Goal: Task Accomplishment & Management: Manage account settings

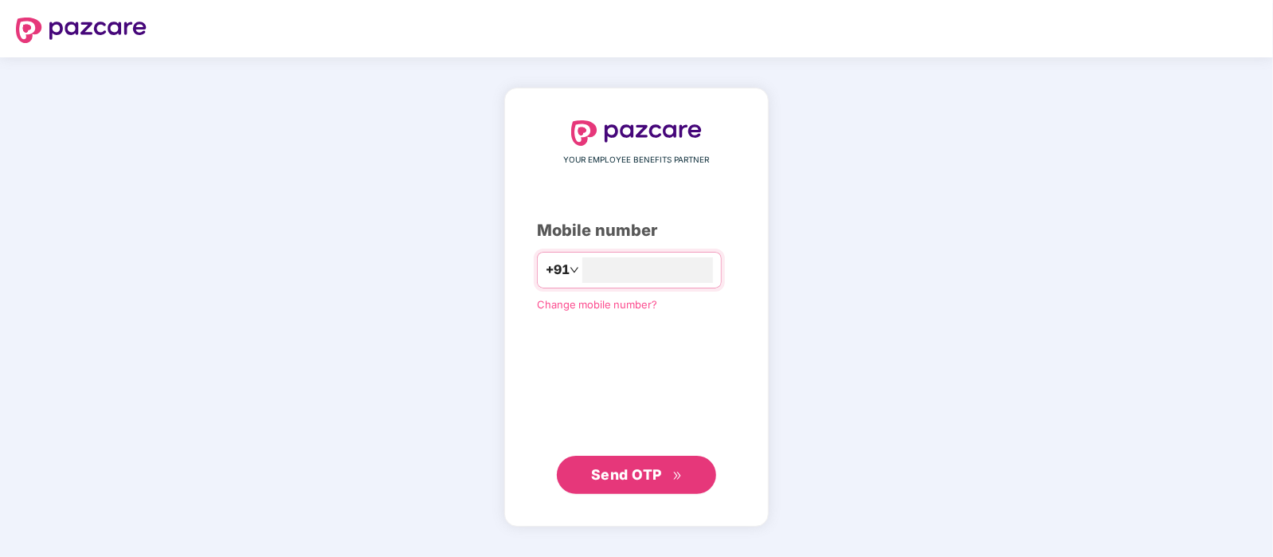
type input "**********"
click at [595, 469] on span "Send OTP" at bounding box center [626, 474] width 71 height 17
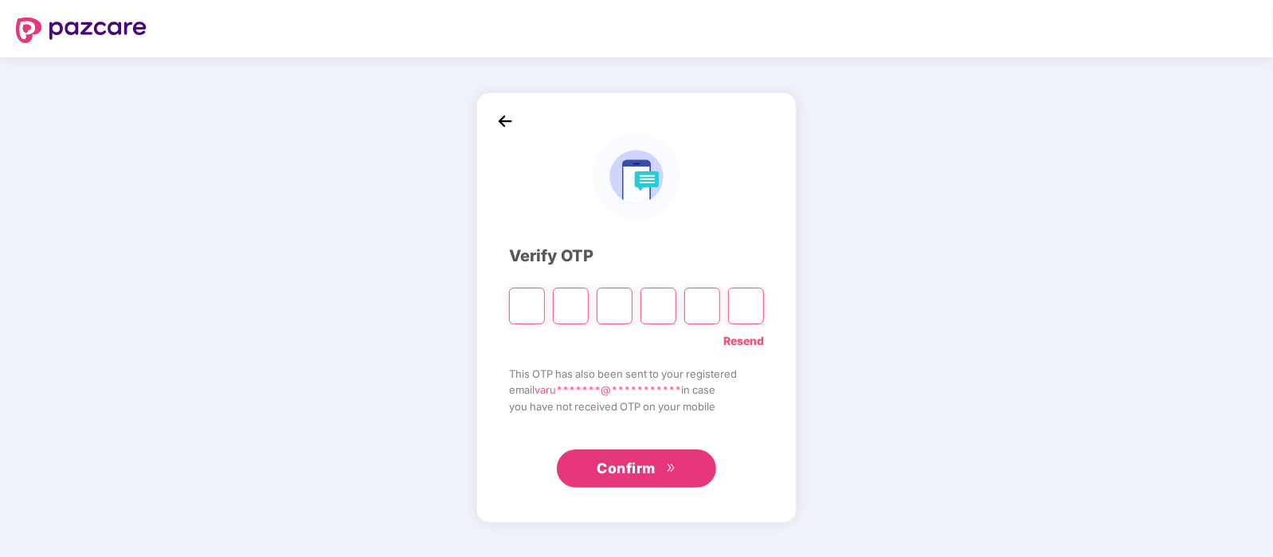
type input "*"
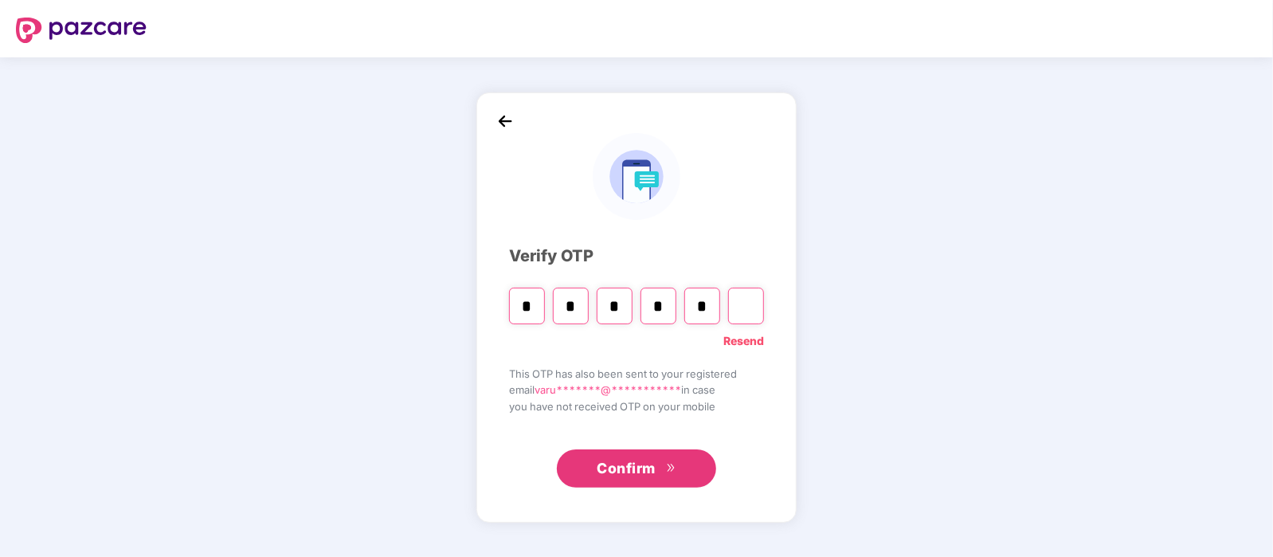
type input "*"
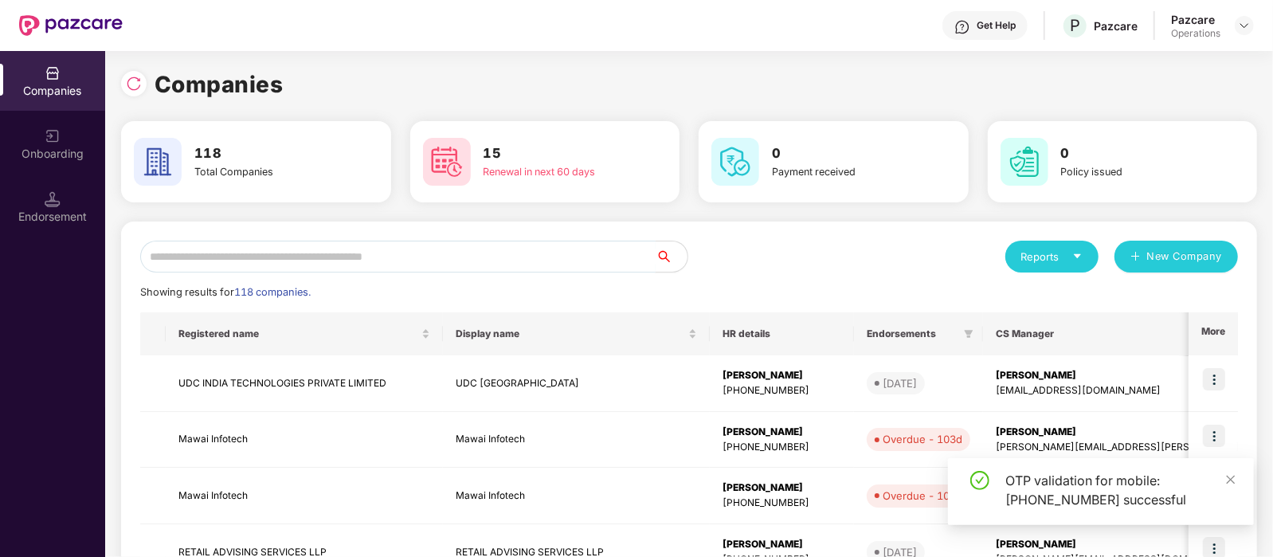
click at [363, 242] on input "text" at bounding box center [397, 257] width 515 height 32
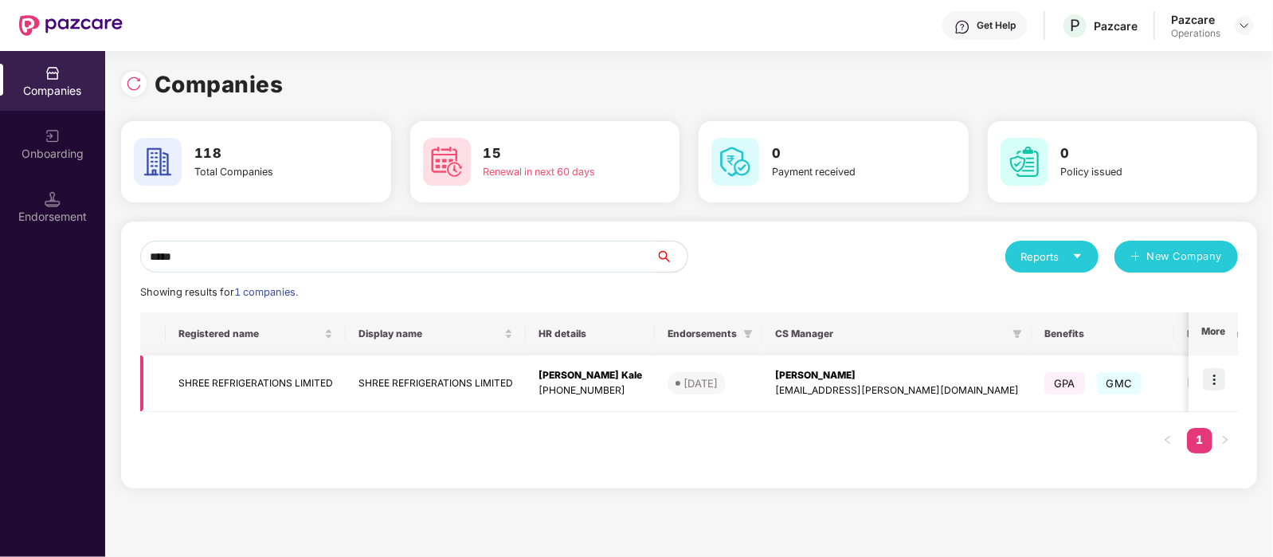
type input "*****"
click at [296, 374] on td "SHREE REFRIGERATIONS LIMITED" at bounding box center [256, 383] width 180 height 57
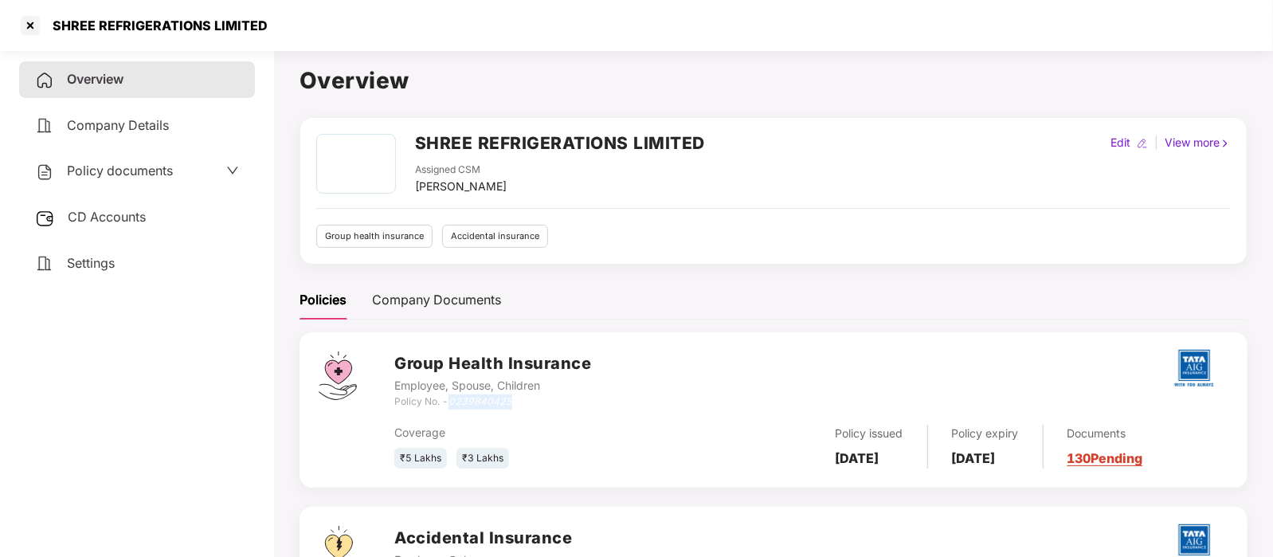
drag, startPoint x: 520, startPoint y: 399, endPoint x: 453, endPoint y: 401, distance: 66.9
click at [453, 401] on div "Policy No. - 0239840425" at bounding box center [492, 401] width 197 height 15
copy icon "0239840425"
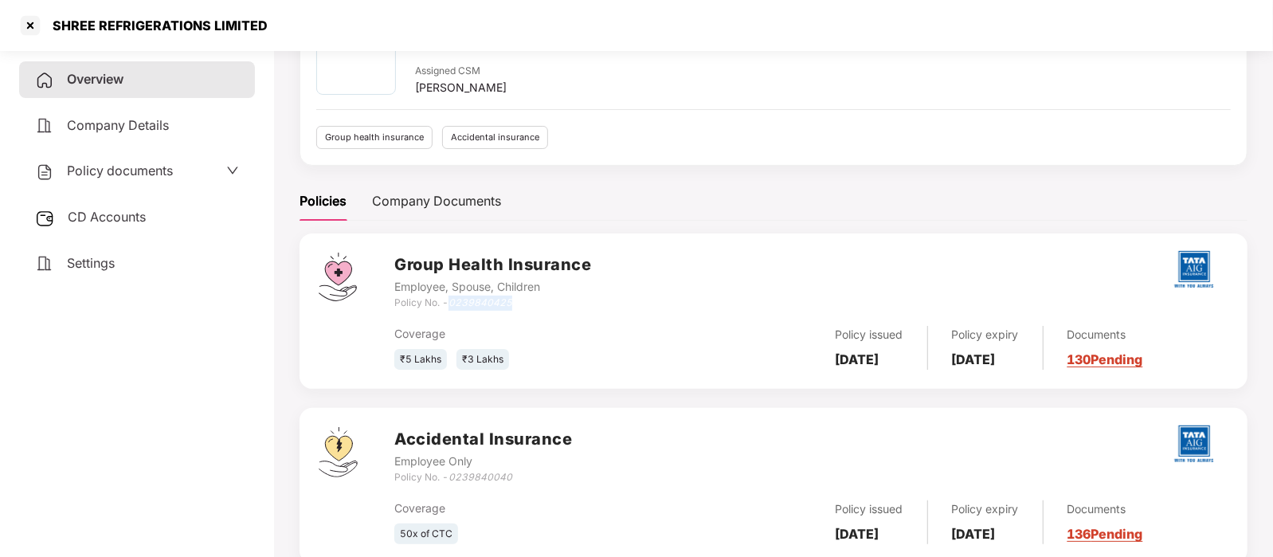
scroll to position [101, 0]
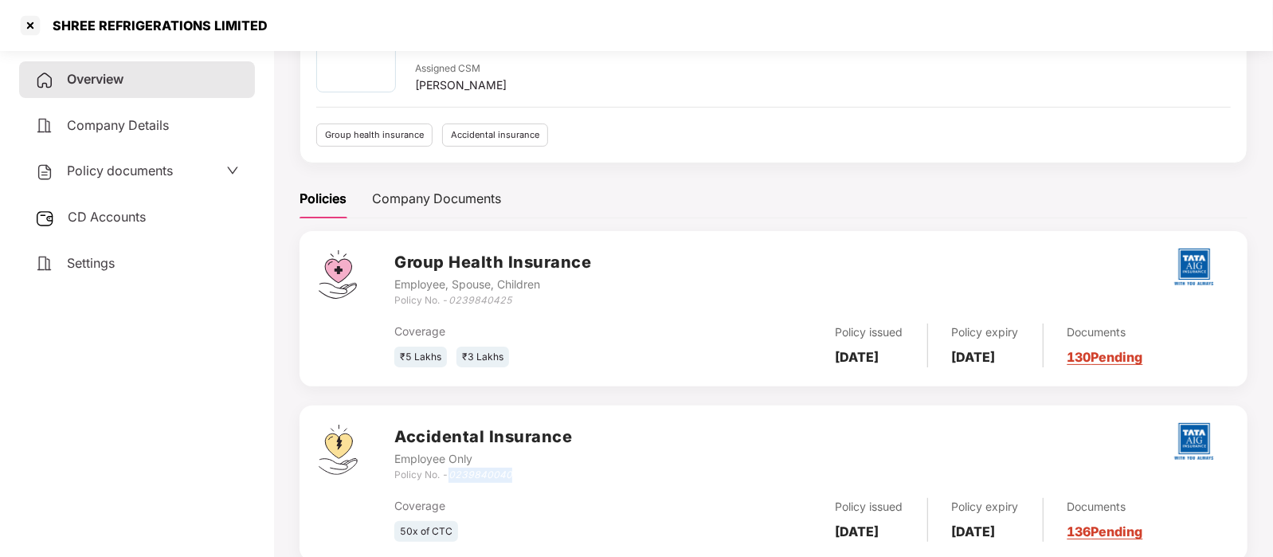
drag, startPoint x: 519, startPoint y: 472, endPoint x: 449, endPoint y: 471, distance: 70.1
click at [449, 471] on div "Policy No. - 0239840040" at bounding box center [483, 475] width 178 height 15
copy div "0239840040"
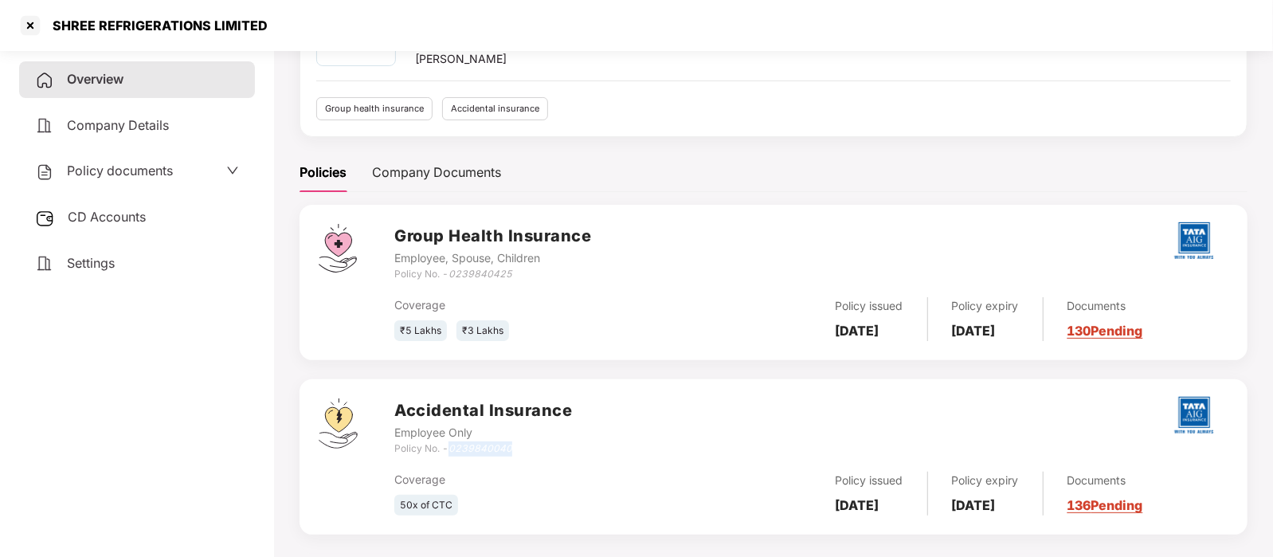
scroll to position [128, 0]
drag, startPoint x: 532, startPoint y: 280, endPoint x: 451, endPoint y: 272, distance: 81.6
click at [451, 272] on div "Group Health Insurance Employee, Spouse, Children Policy No. - 0239840425 Cover…" at bounding box center [811, 281] width 834 height 117
copy icon "0239840425"
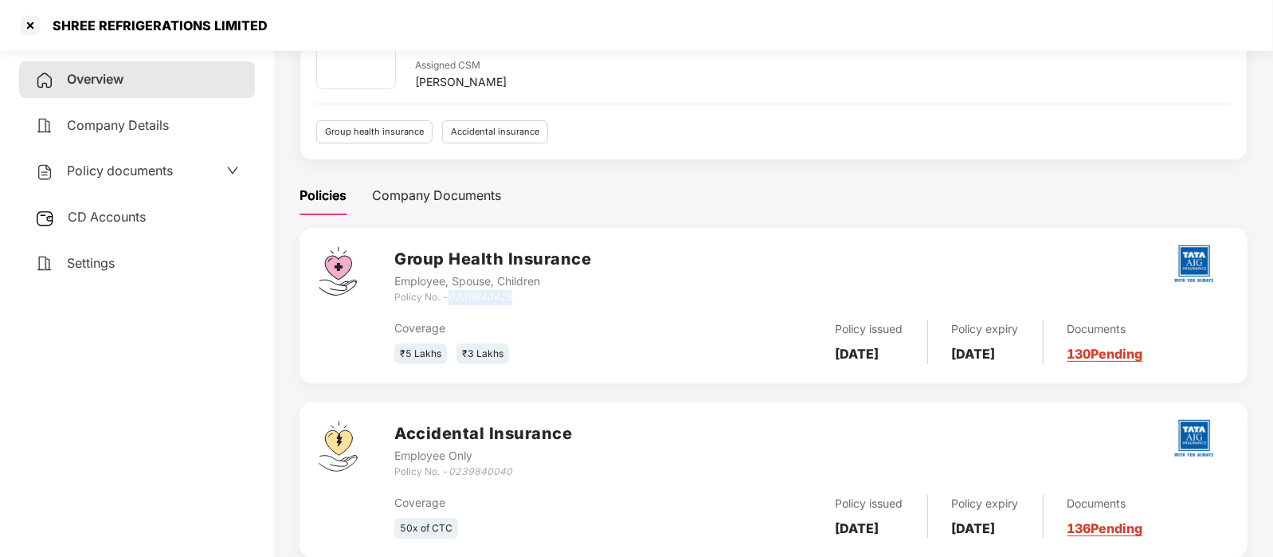
scroll to position [104, 0]
click at [614, 295] on div "Group Health Insurance Employee, Spouse, Children Policy No. - 0239840425" at bounding box center [811, 276] width 834 height 57
click at [139, 222] on span "CD Accounts" at bounding box center [107, 217] width 78 height 16
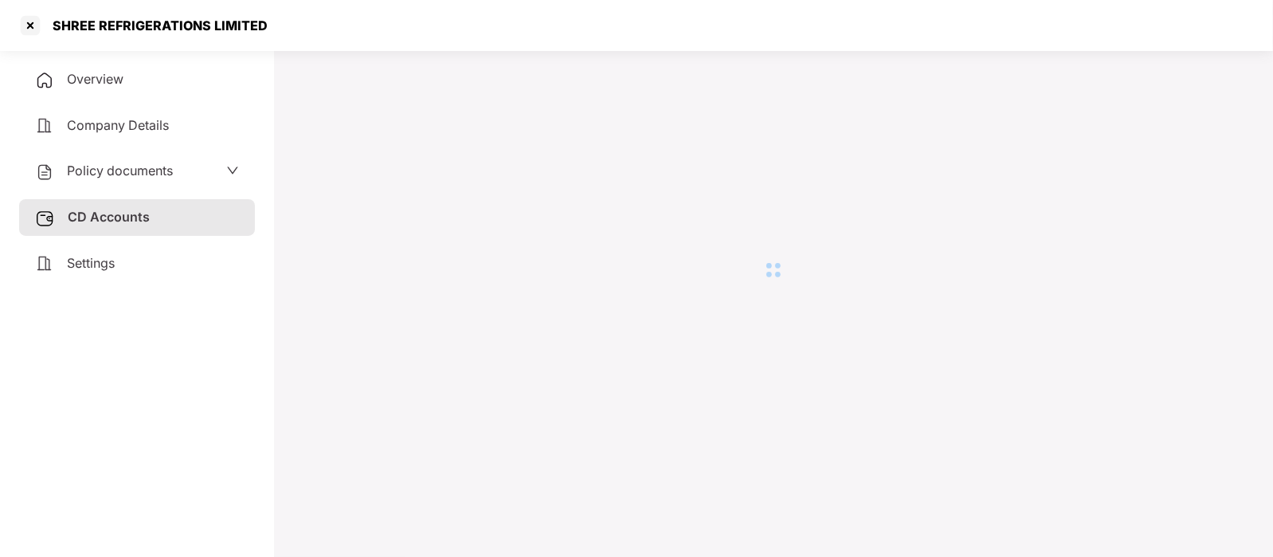
scroll to position [43, 0]
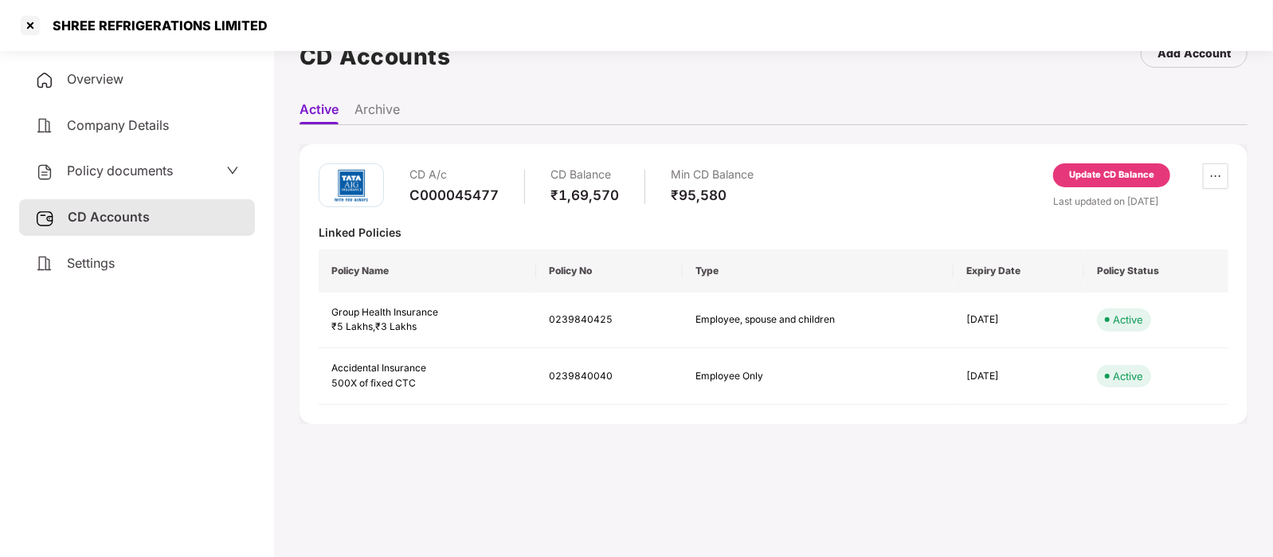
click at [1110, 181] on div "Update CD Balance" at bounding box center [1111, 175] width 117 height 24
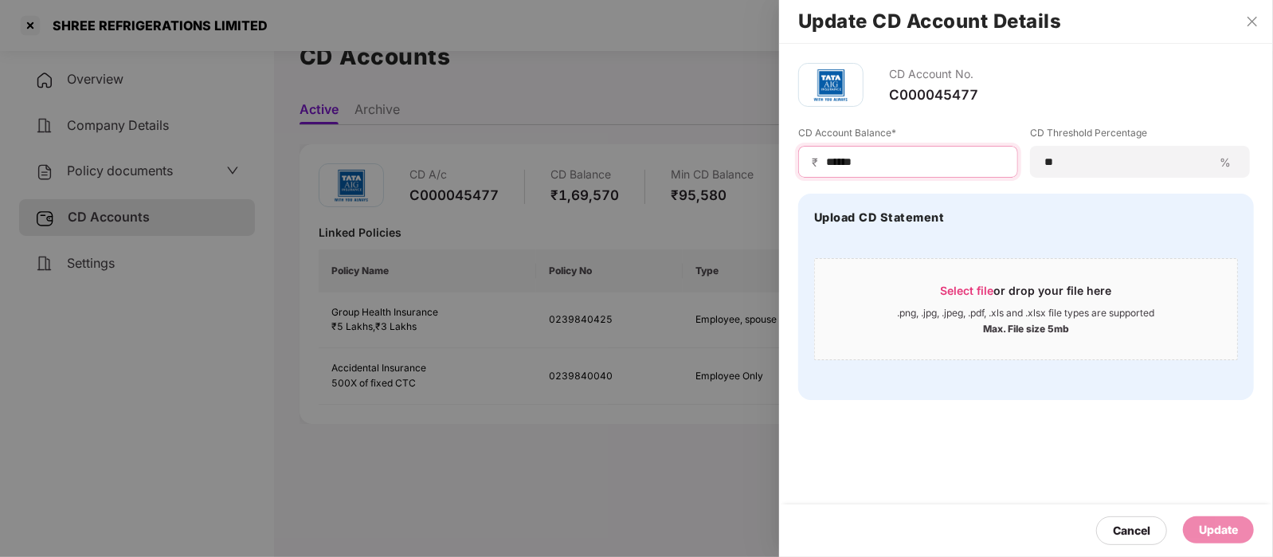
drag, startPoint x: 884, startPoint y: 161, endPoint x: 816, endPoint y: 159, distance: 68.5
click at [816, 159] on div "₹ ******" at bounding box center [908, 162] width 220 height 32
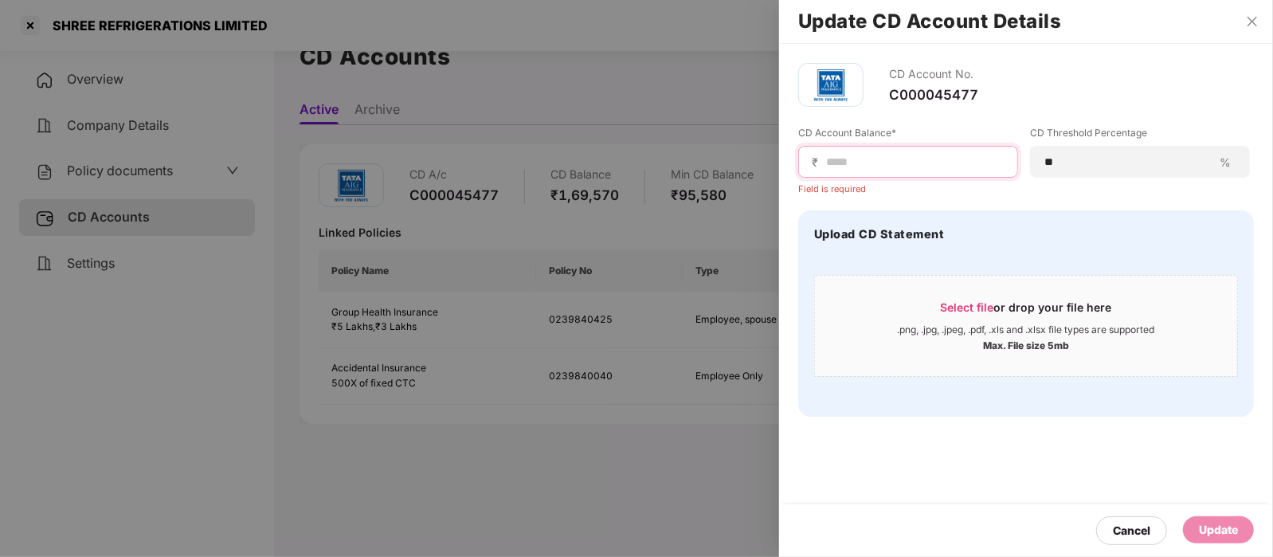
paste input "******"
click at [871, 161] on input "******" at bounding box center [914, 162] width 180 height 17
type input "*"
drag, startPoint x: 899, startPoint y: 178, endPoint x: 871, endPoint y: 161, distance: 33.6
click at [871, 161] on input "******" at bounding box center [914, 162] width 180 height 17
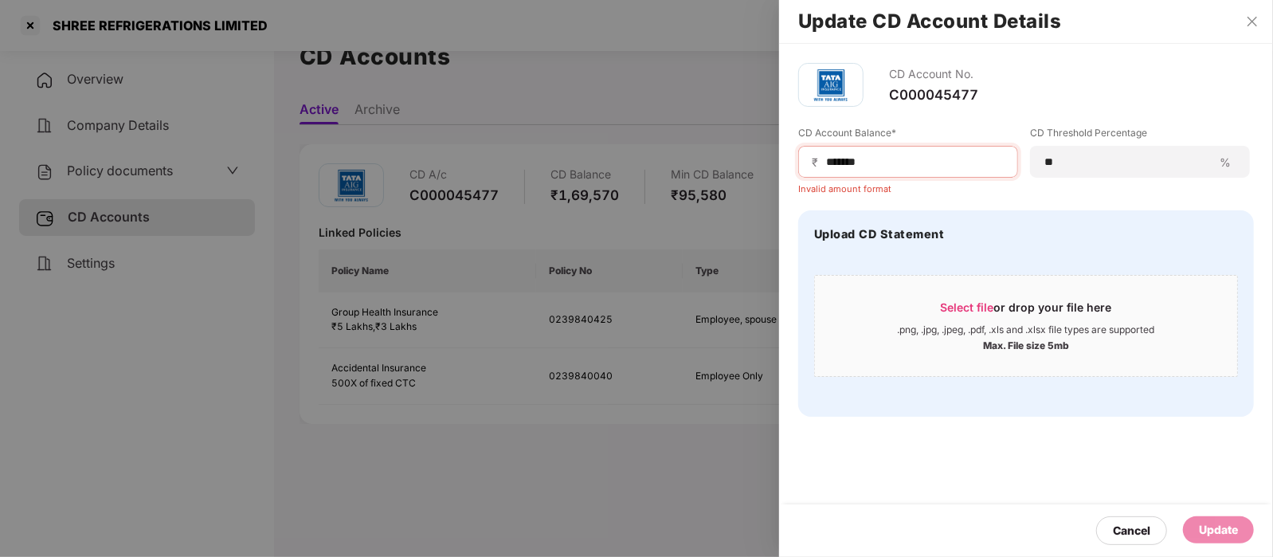
click at [901, 192] on div "Invalid amount format" at bounding box center [908, 186] width 220 height 17
click at [834, 159] on input "******" at bounding box center [914, 162] width 180 height 17
click at [818, 160] on span "₹" at bounding box center [818, 162] width 13 height 15
click at [880, 159] on input "******" at bounding box center [914, 162] width 180 height 17
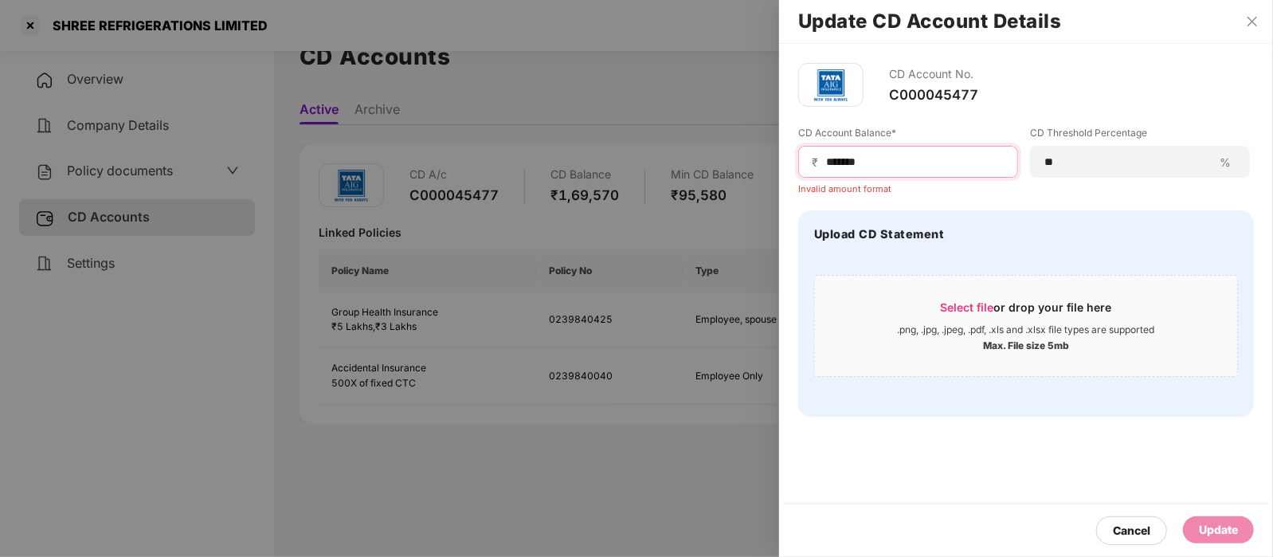
click at [828, 164] on input "******" at bounding box center [914, 162] width 180 height 17
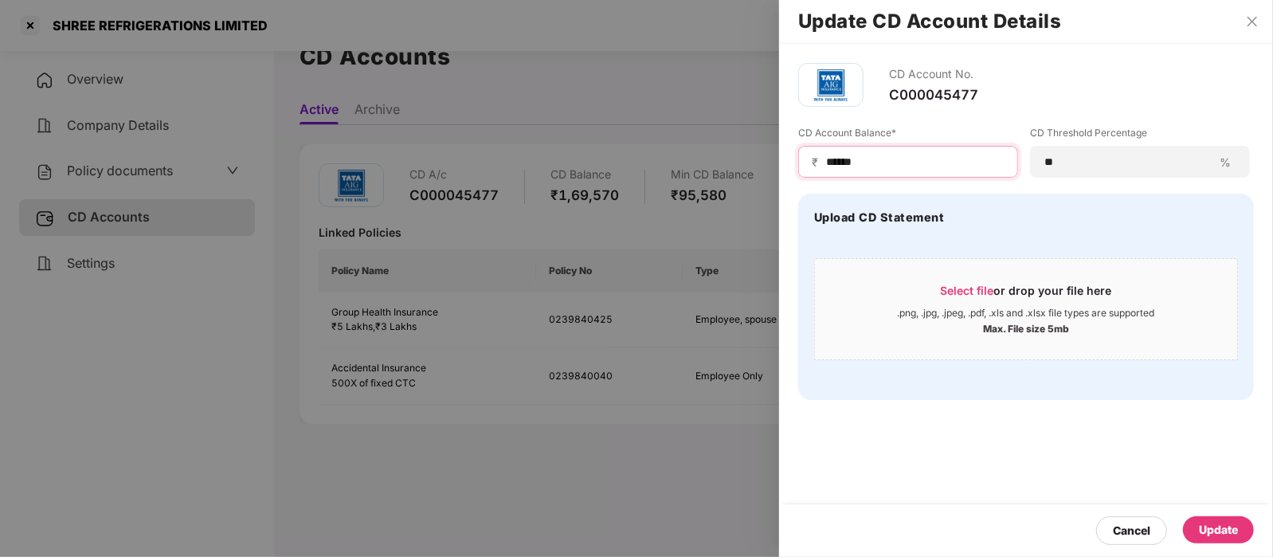
type input "******"
click at [1232, 530] on div "Update" at bounding box center [1218, 530] width 39 height 18
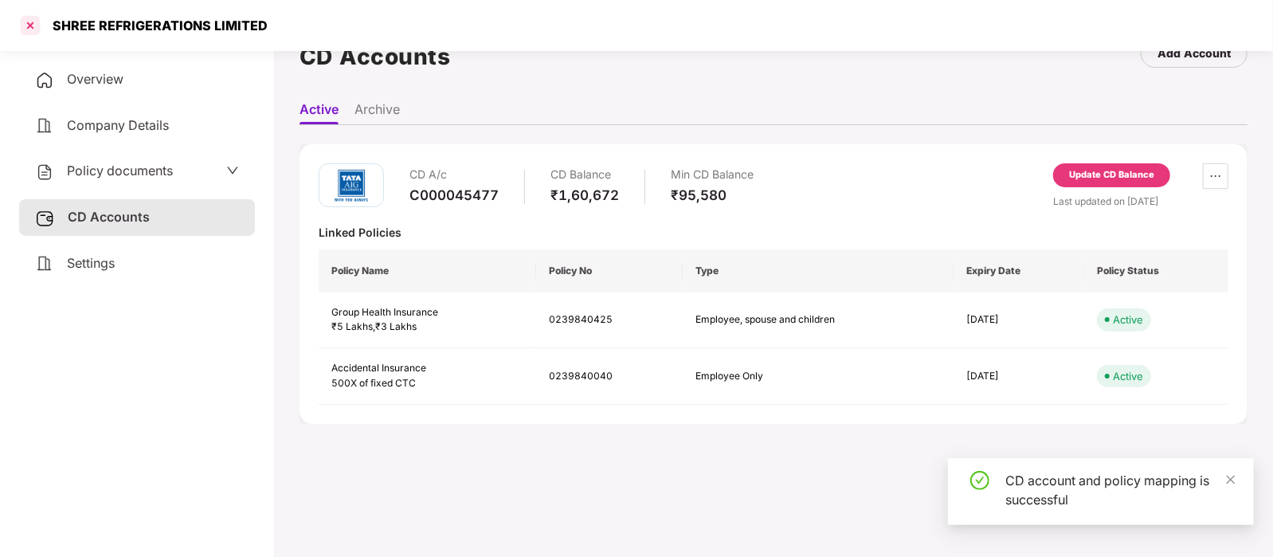
click at [33, 23] on div at bounding box center [30, 25] width 25 height 25
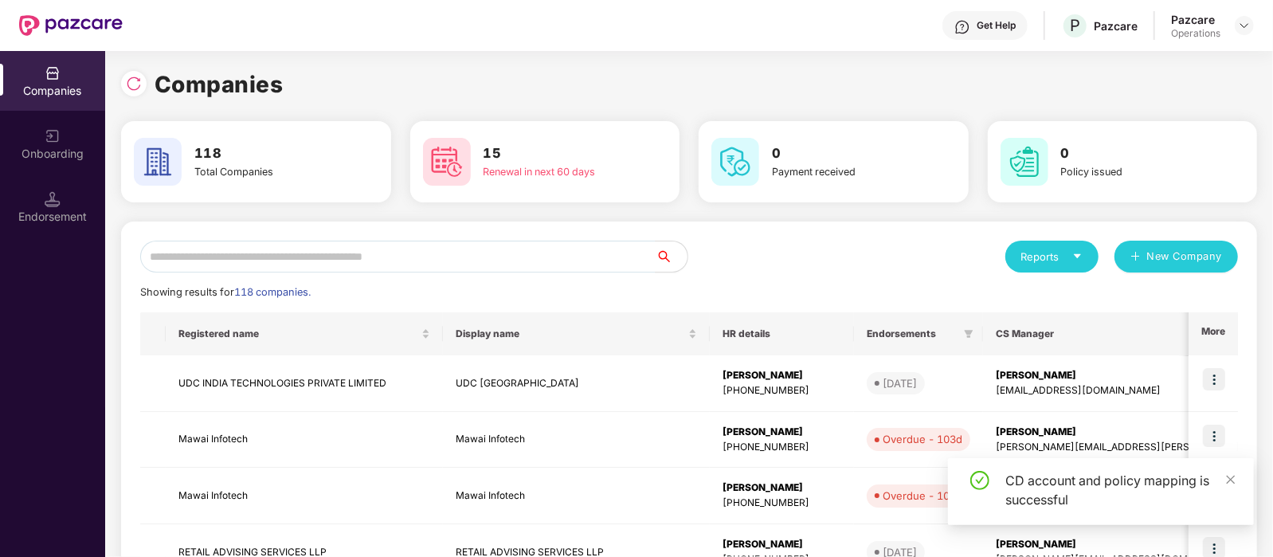
scroll to position [0, 0]
click at [290, 266] on input "text" at bounding box center [397, 257] width 515 height 32
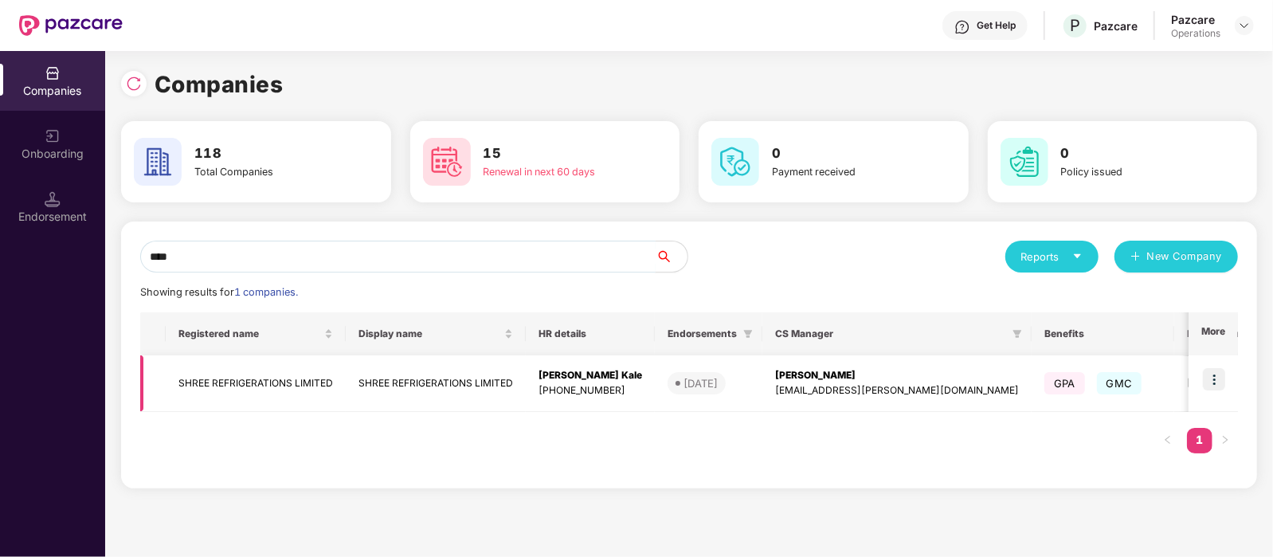
type input "****"
click at [1211, 381] on img at bounding box center [1214, 379] width 22 height 22
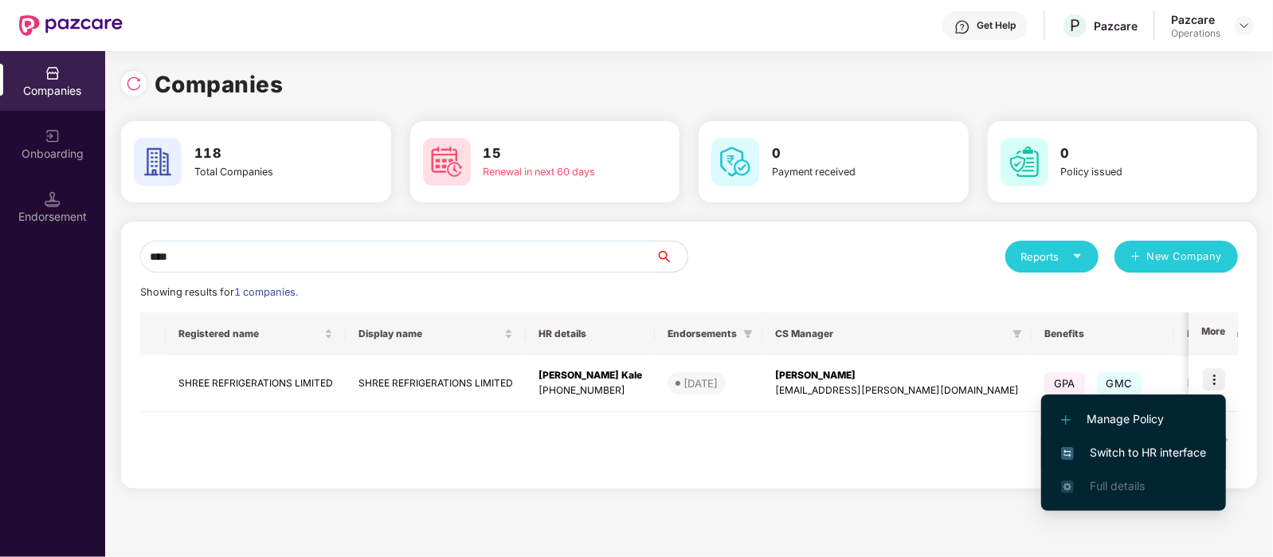
click at [1132, 447] on span "Switch to HR interface" at bounding box center [1133, 453] width 145 height 18
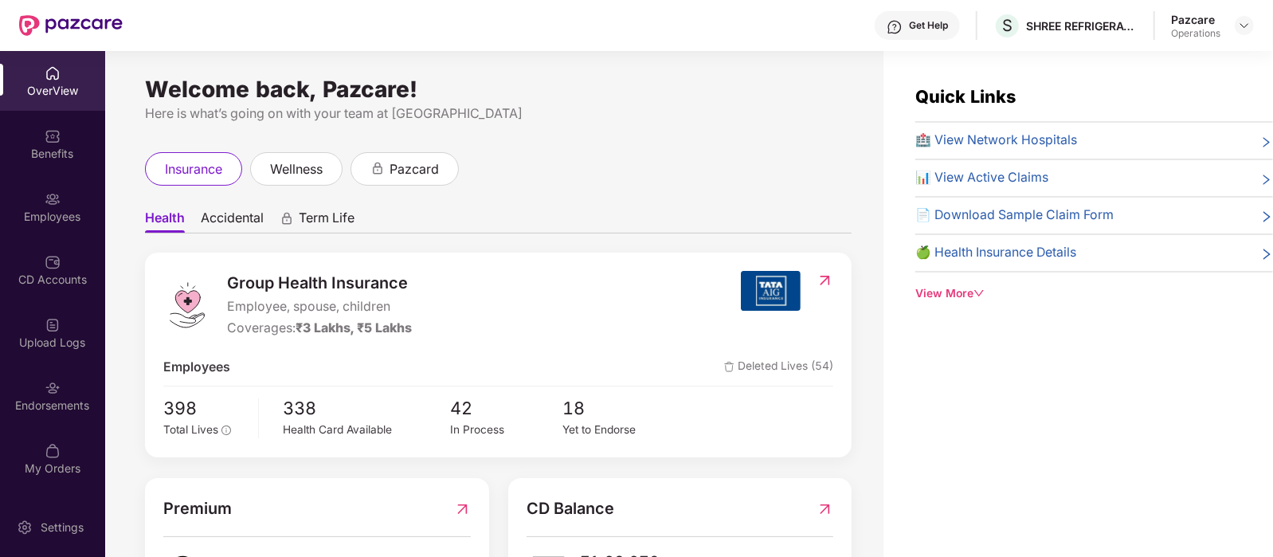
click at [25, 395] on div "Endorsements" at bounding box center [52, 396] width 105 height 60
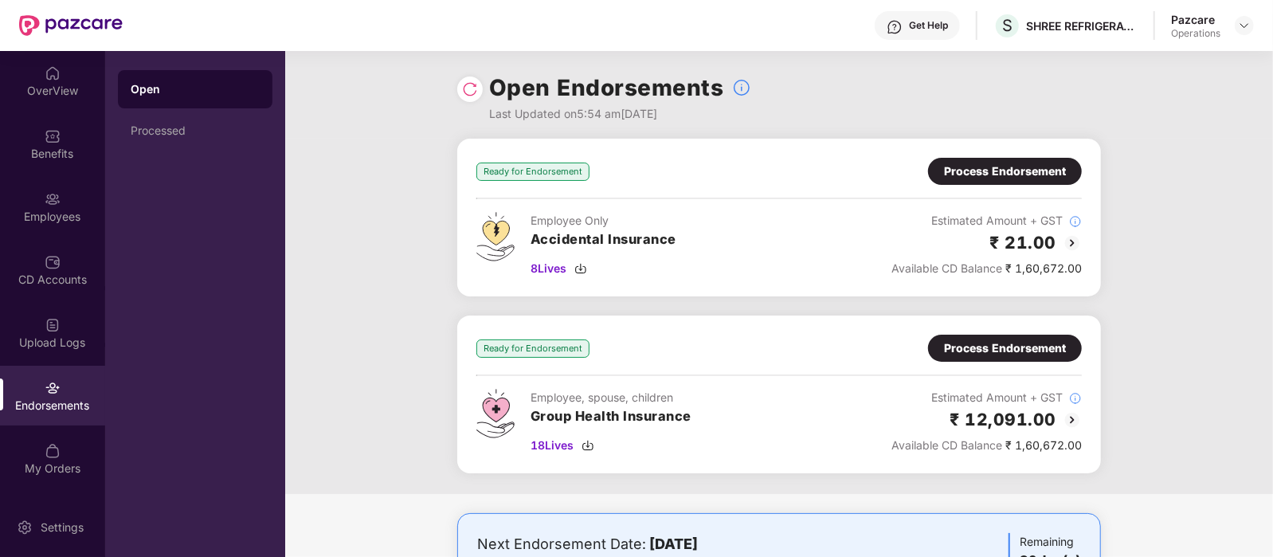
click at [1012, 349] on div "Process Endorsement" at bounding box center [1005, 348] width 122 height 18
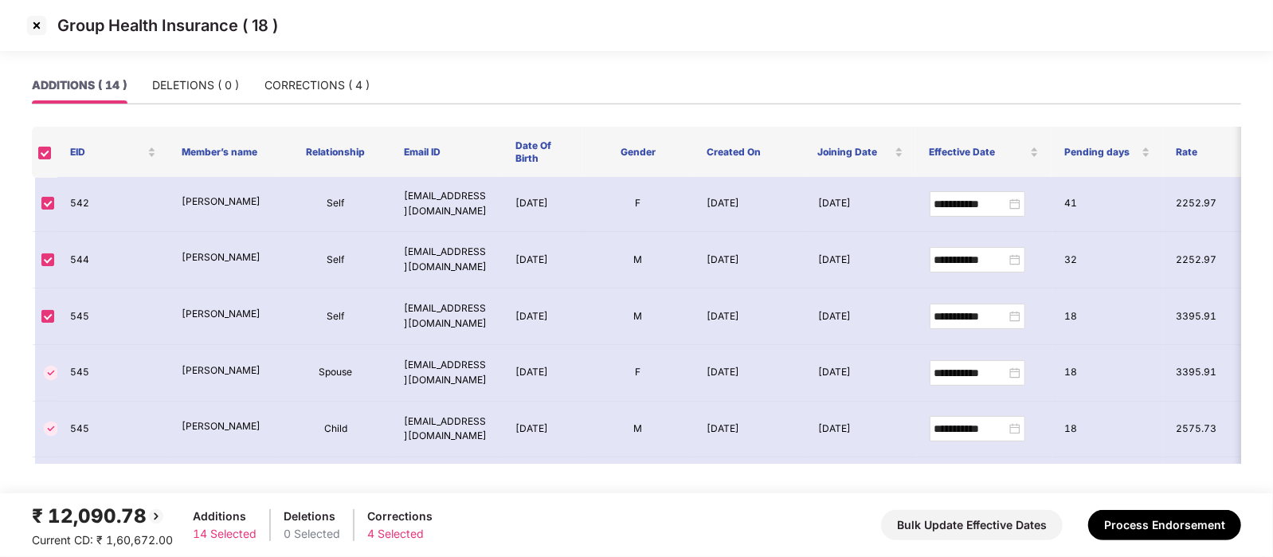
scroll to position [233, 0]
click at [290, 90] on div "CORRECTIONS ( 4 )" at bounding box center [316, 85] width 105 height 18
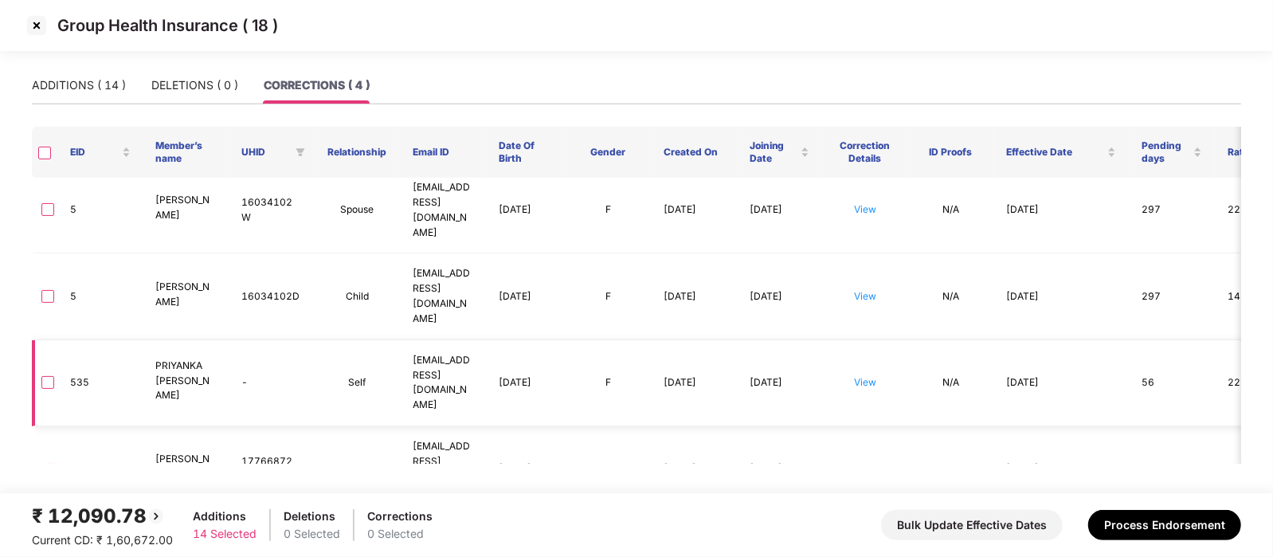
scroll to position [0, 0]
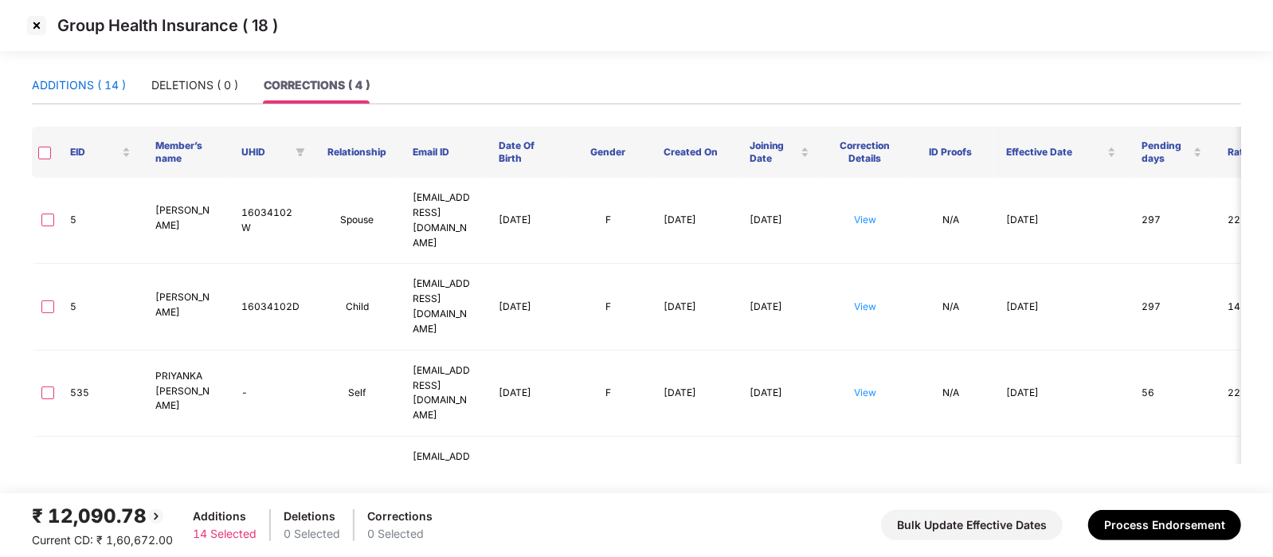
click at [48, 93] on div "ADDITIONS ( 14 )" at bounding box center [79, 85] width 94 height 18
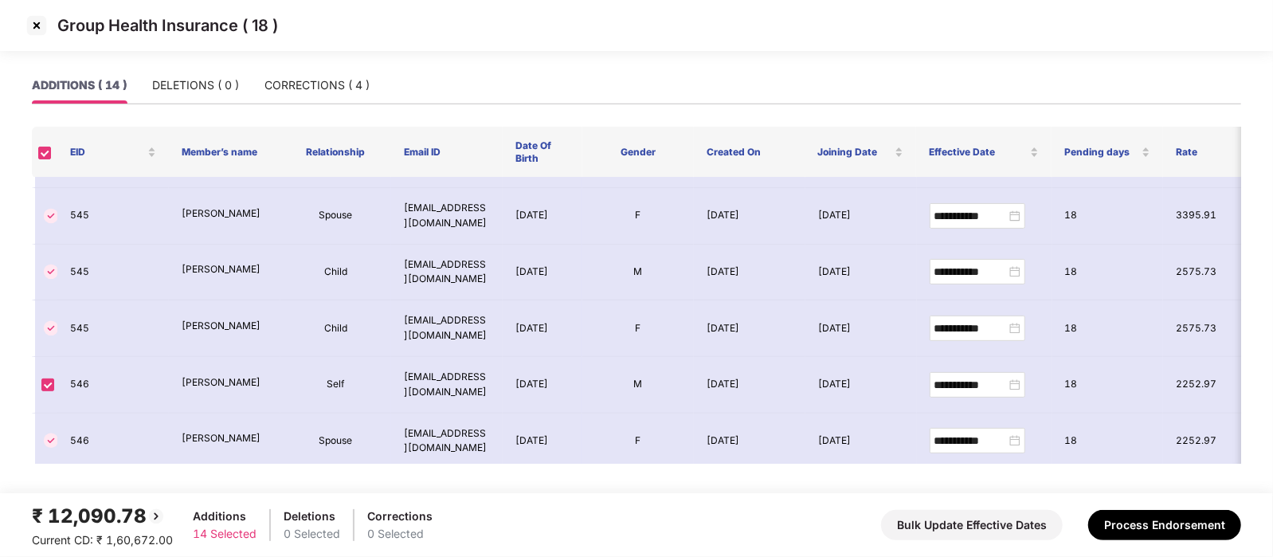
scroll to position [554, 0]
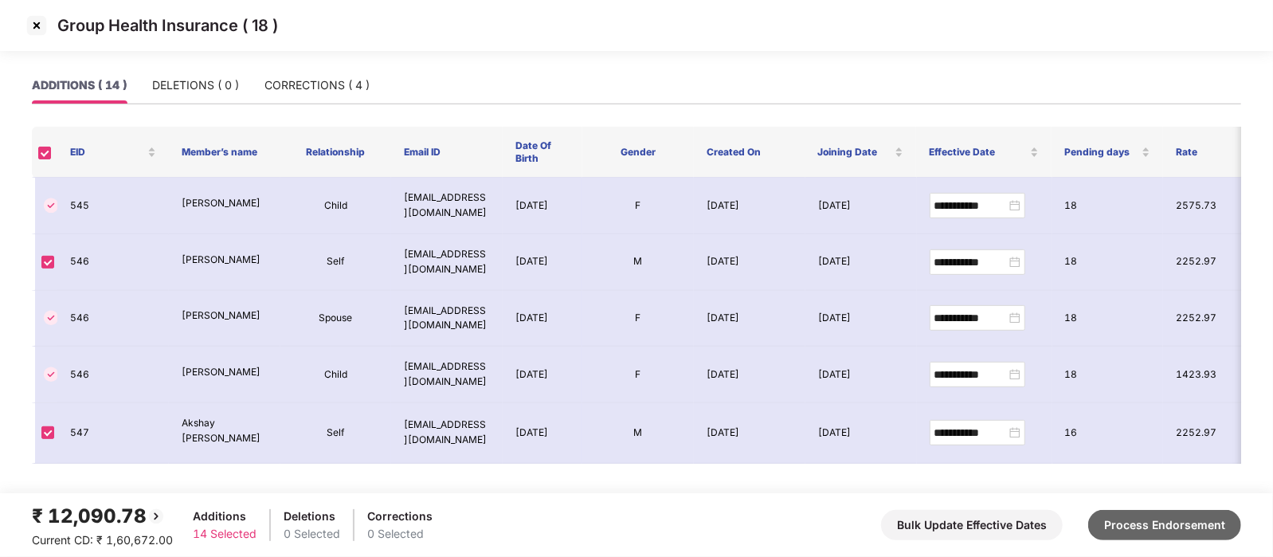
click at [1132, 528] on button "Process Endorsement" at bounding box center [1164, 525] width 153 height 30
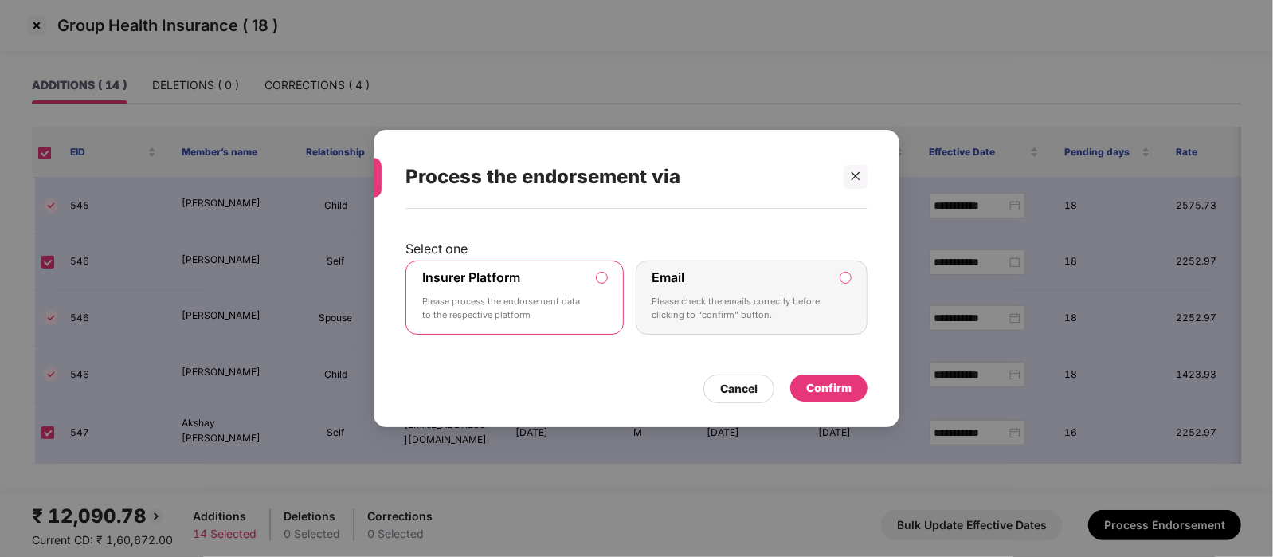
click at [585, 295] on label "Insurer Platform Please process the endorsement data to the respective platform" at bounding box center [514, 297] width 218 height 75
click at [838, 386] on div "Confirm" at bounding box center [828, 388] width 45 height 18
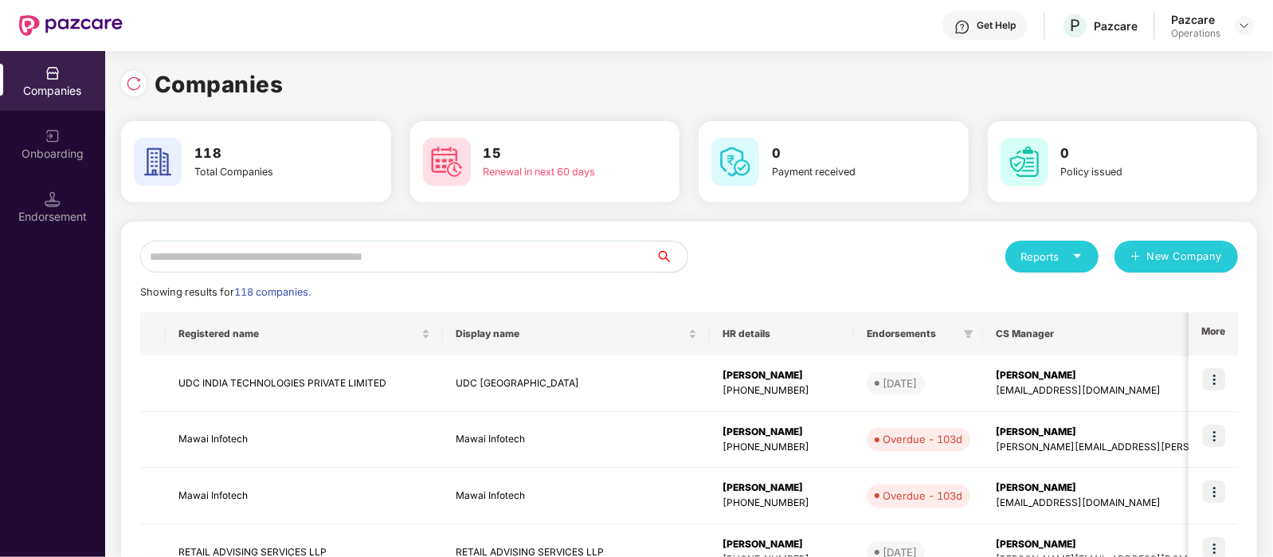
click at [362, 251] on input "text" at bounding box center [397, 257] width 515 height 32
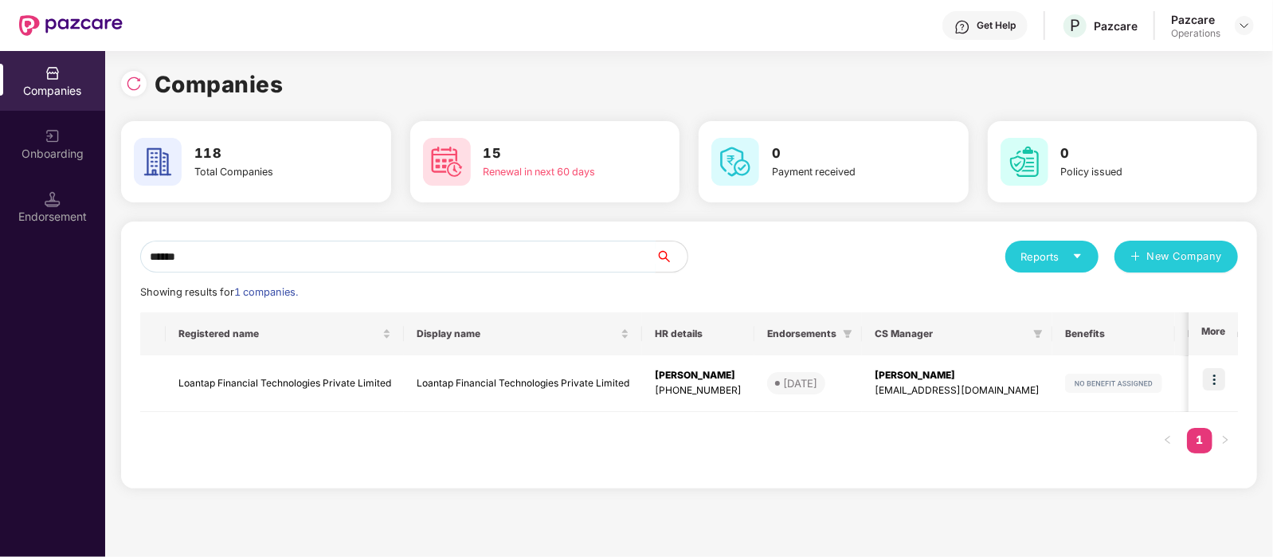
type input "******"
drag, startPoint x: 213, startPoint y: 252, endPoint x: 108, endPoint y: 237, distance: 106.9
click at [108, 237] on div "Companies 118 Total Companies 15 Renewal in next 60 days 0 Payment received 0 P…" at bounding box center [689, 304] width 1168 height 506
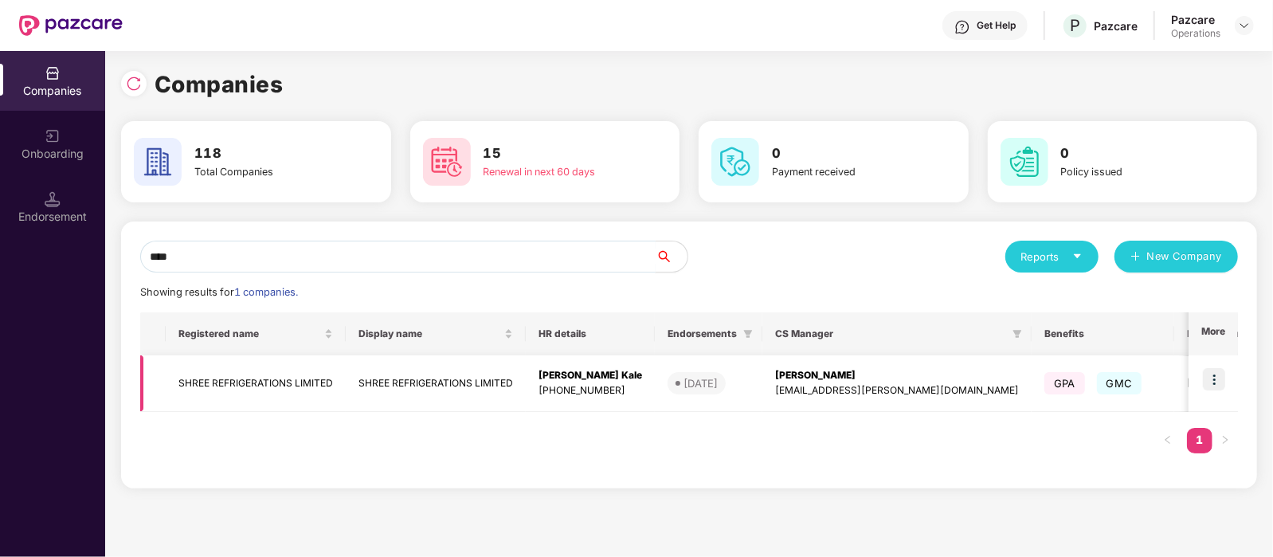
type input "****"
click at [1216, 377] on img at bounding box center [1214, 379] width 22 height 22
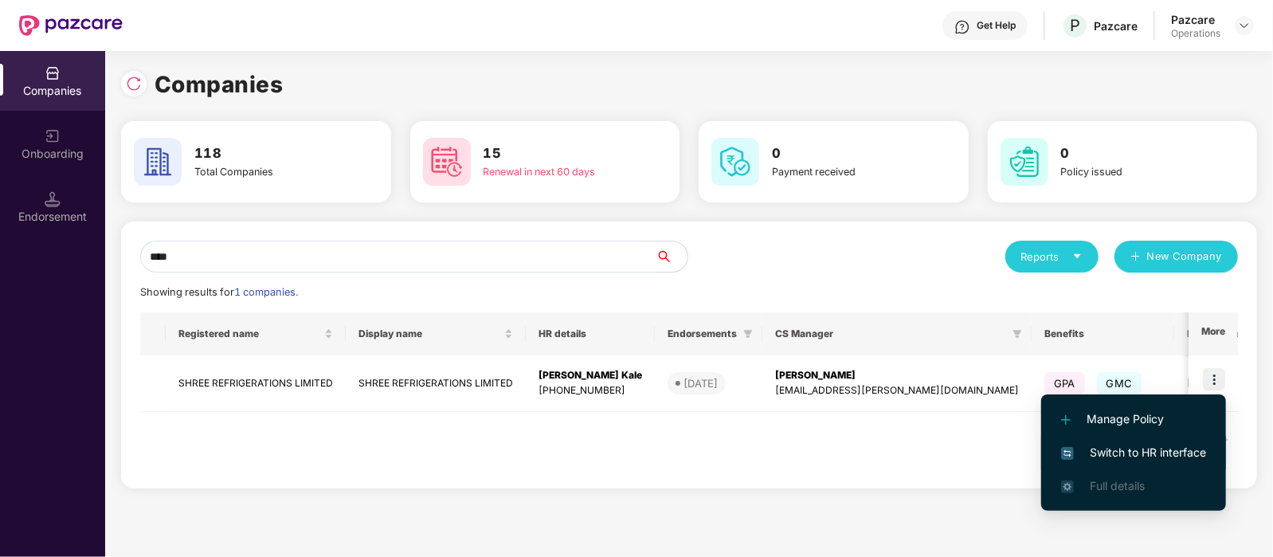
click at [1159, 451] on span "Switch to HR interface" at bounding box center [1133, 453] width 145 height 18
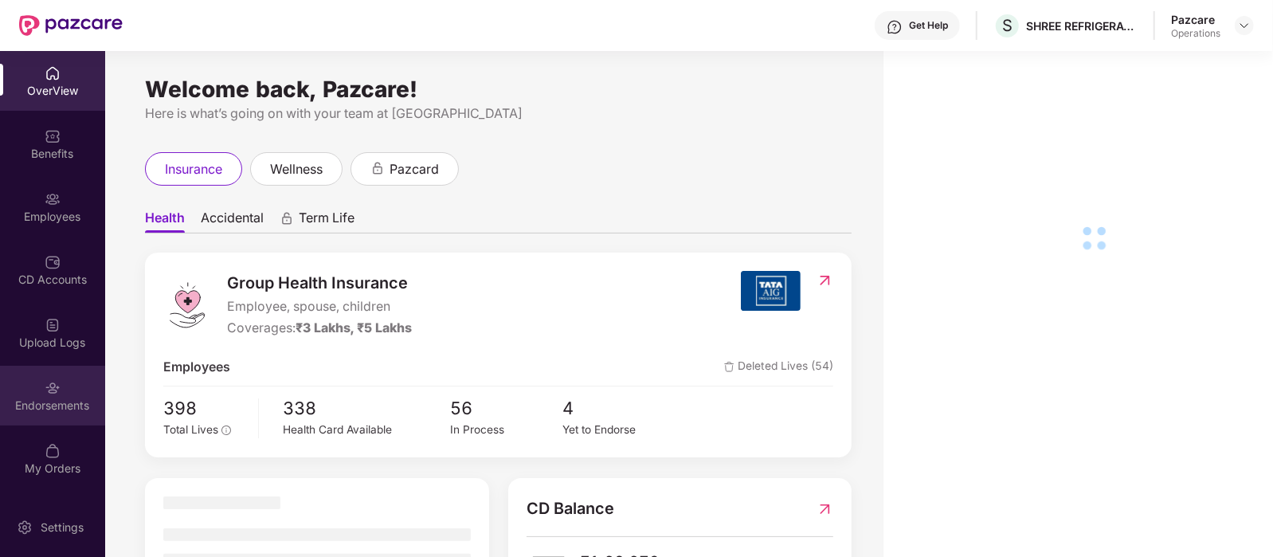
click at [65, 402] on div "Endorsements" at bounding box center [52, 405] width 105 height 16
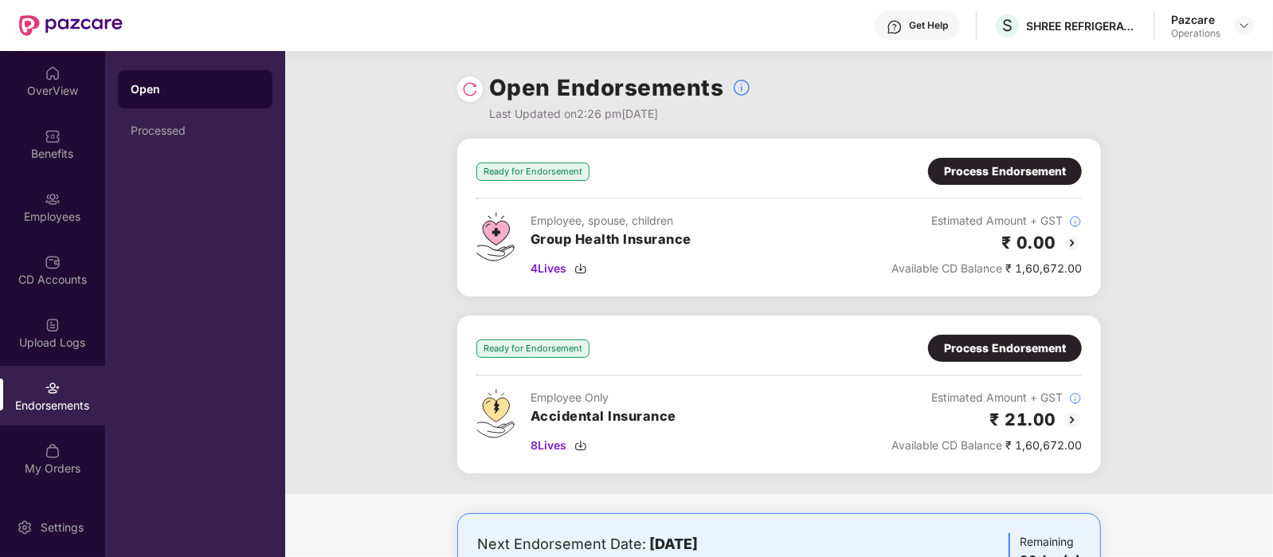
click at [466, 93] on img at bounding box center [470, 89] width 16 height 16
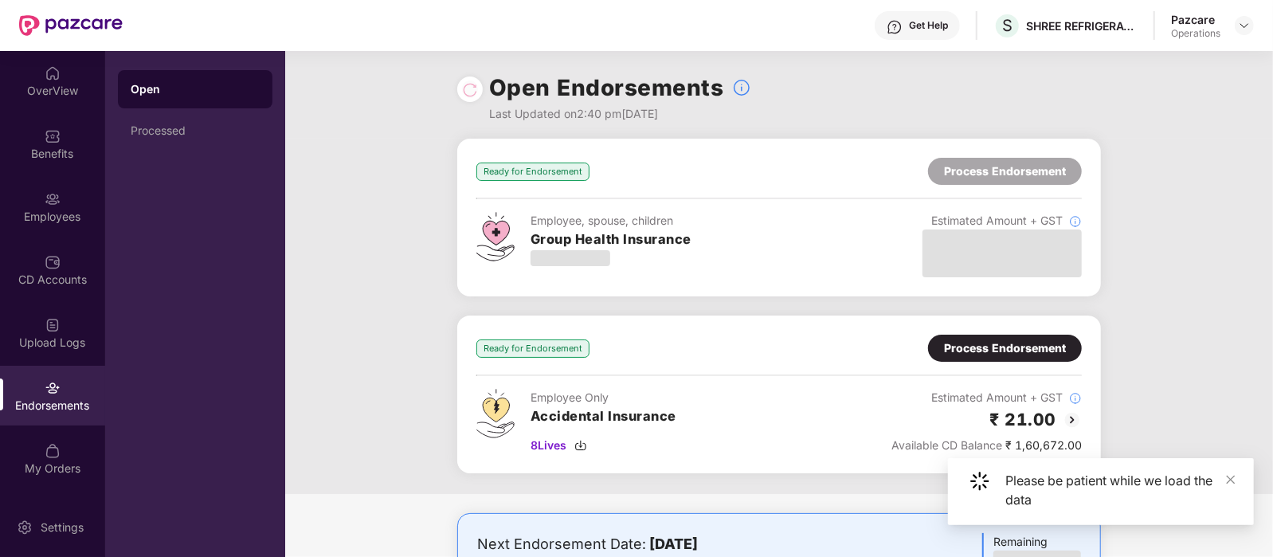
click at [1004, 343] on div "Process Endorsement" at bounding box center [1005, 348] width 122 height 18
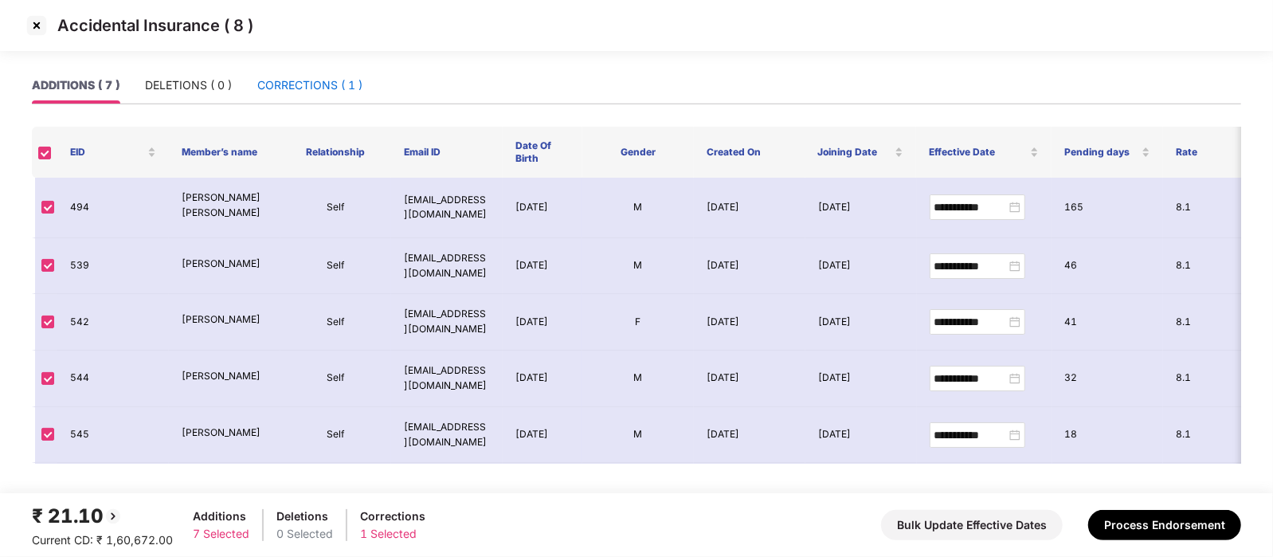
click at [307, 85] on div "CORRECTIONS ( 1 )" at bounding box center [309, 85] width 105 height 18
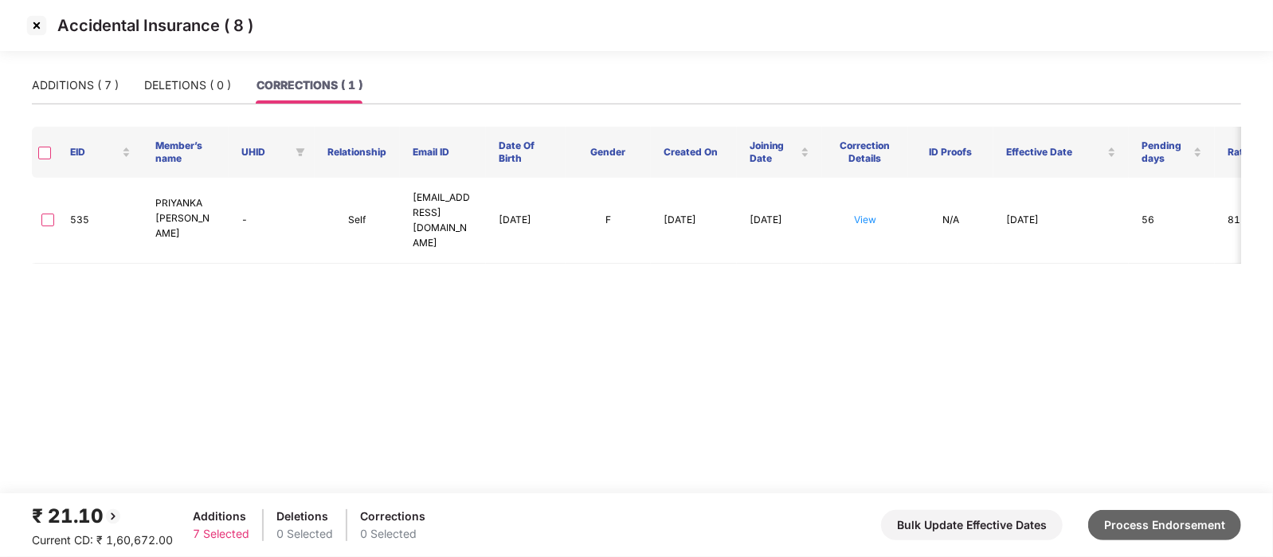
click at [1141, 526] on button "Process Endorsement" at bounding box center [1164, 525] width 153 height 30
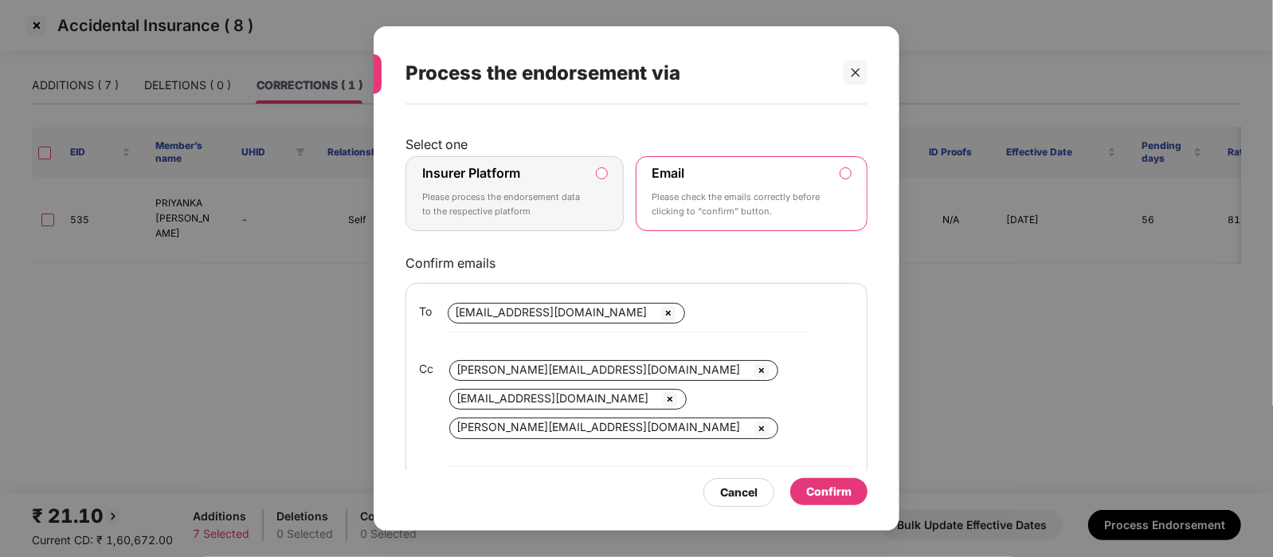
click at [548, 190] on p "Please process the endorsement data to the respective platform" at bounding box center [503, 204] width 163 height 28
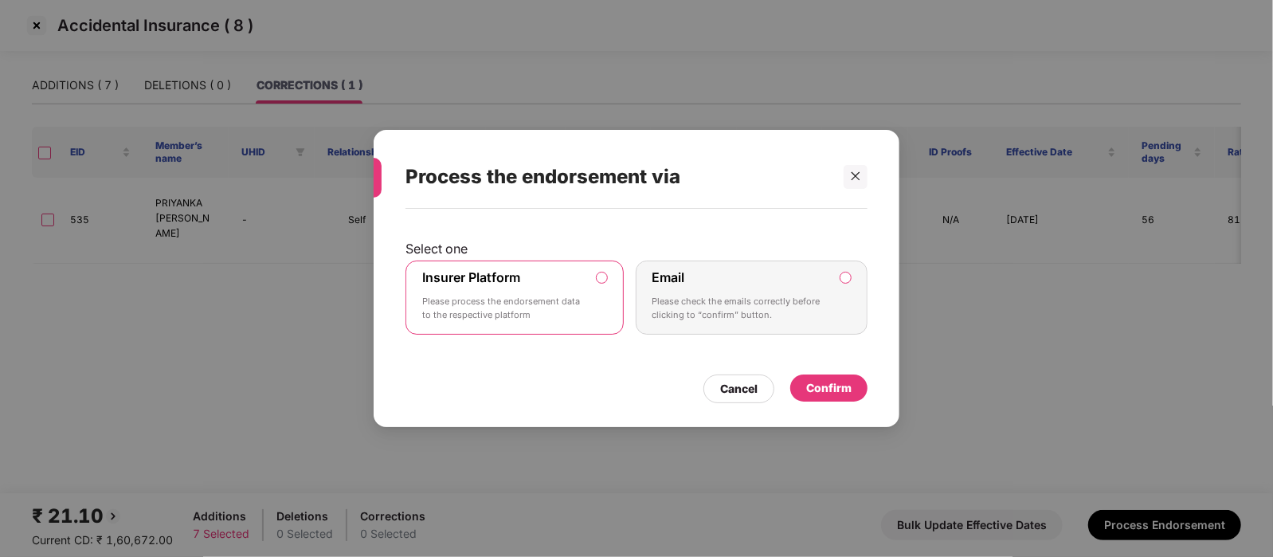
click at [838, 389] on div "Confirm" at bounding box center [828, 388] width 45 height 18
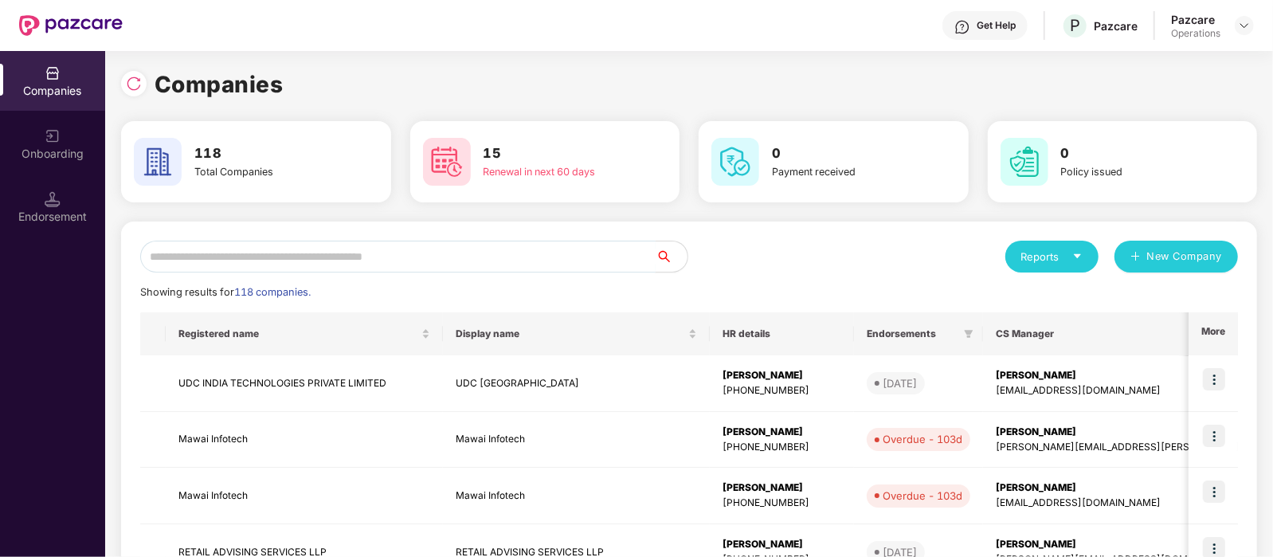
click at [420, 256] on input "text" at bounding box center [397, 257] width 515 height 32
paste input "**********"
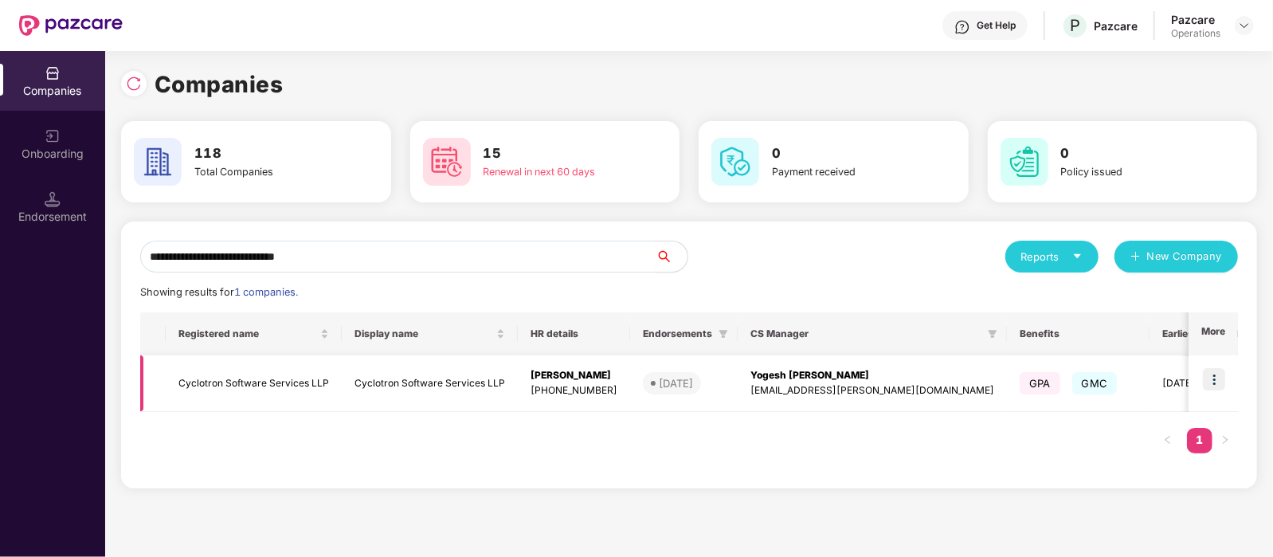
type input "**********"
click at [1204, 382] on img at bounding box center [1214, 379] width 22 height 22
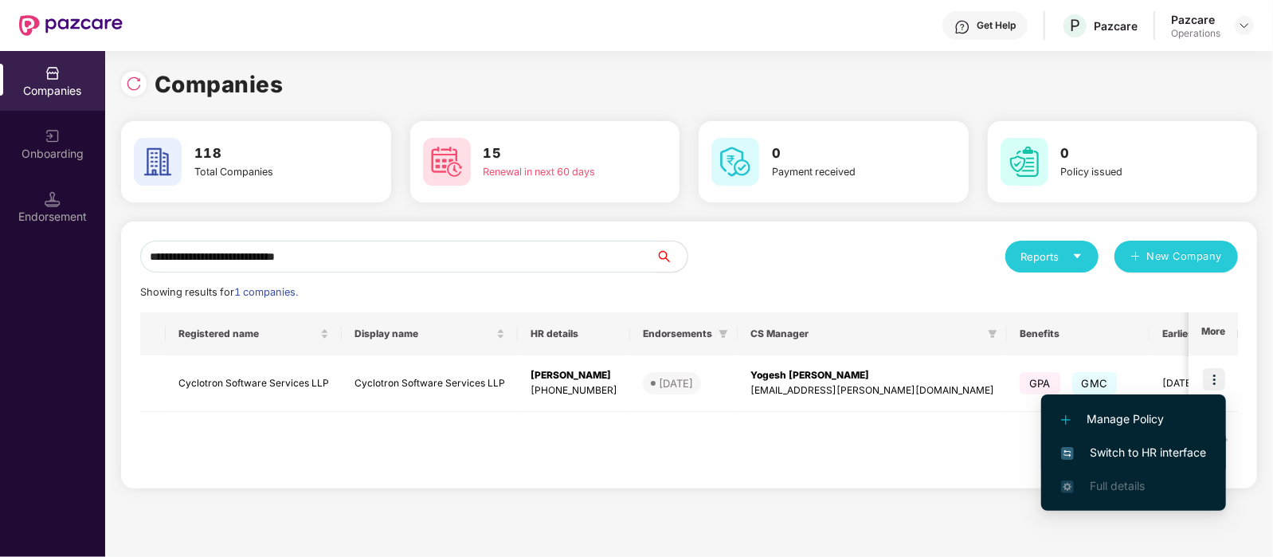
click at [1134, 448] on span "Switch to HR interface" at bounding box center [1133, 453] width 145 height 18
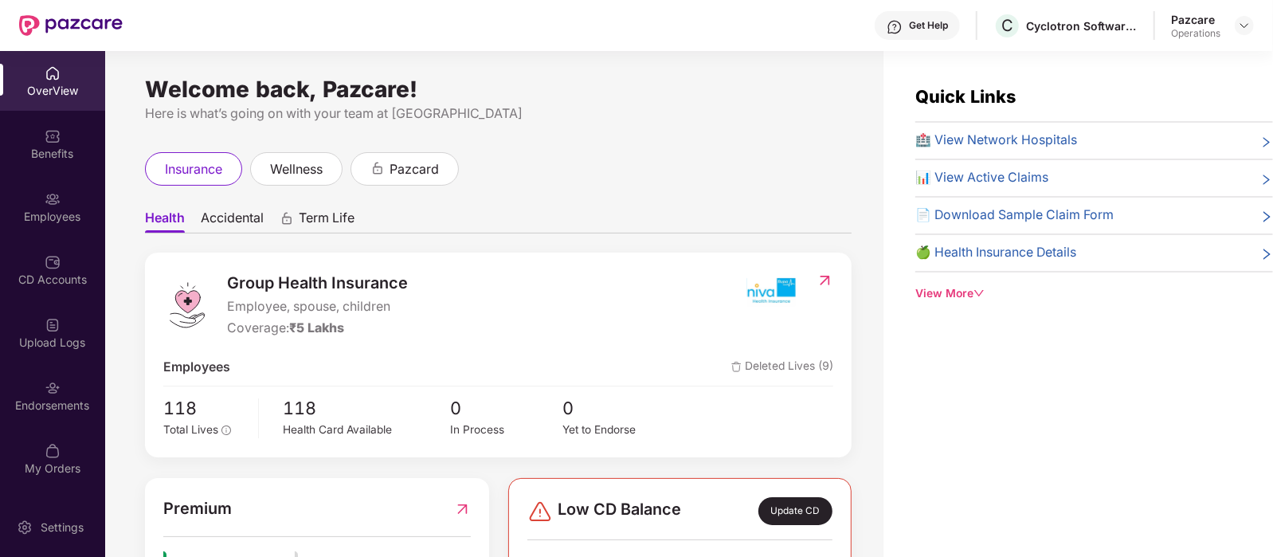
scroll to position [51, 0]
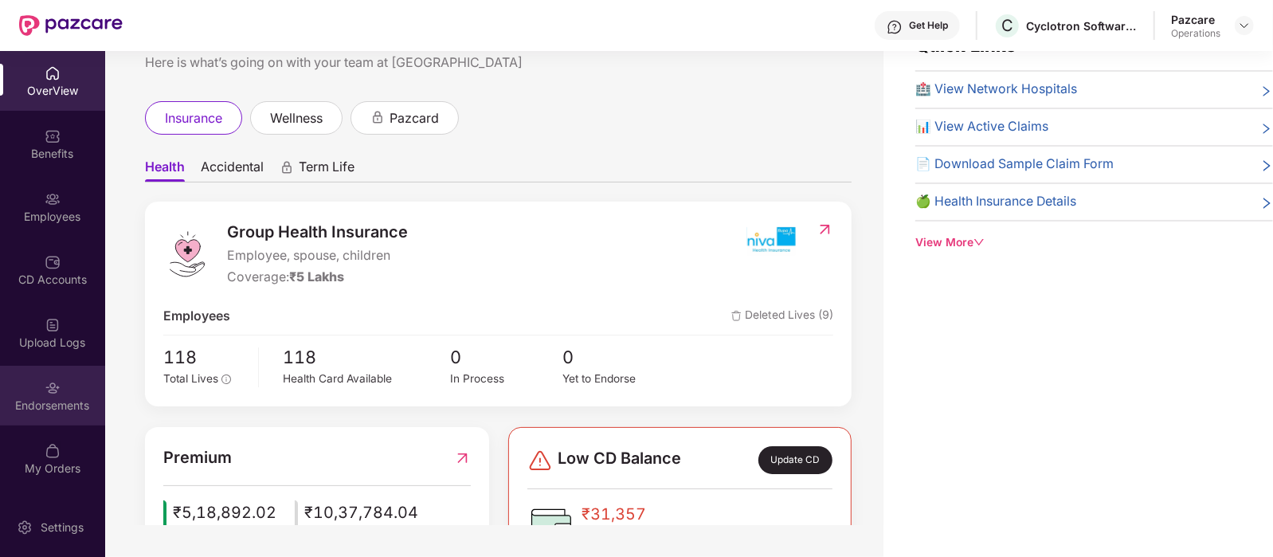
click at [68, 412] on div "Endorsements" at bounding box center [52, 405] width 105 height 16
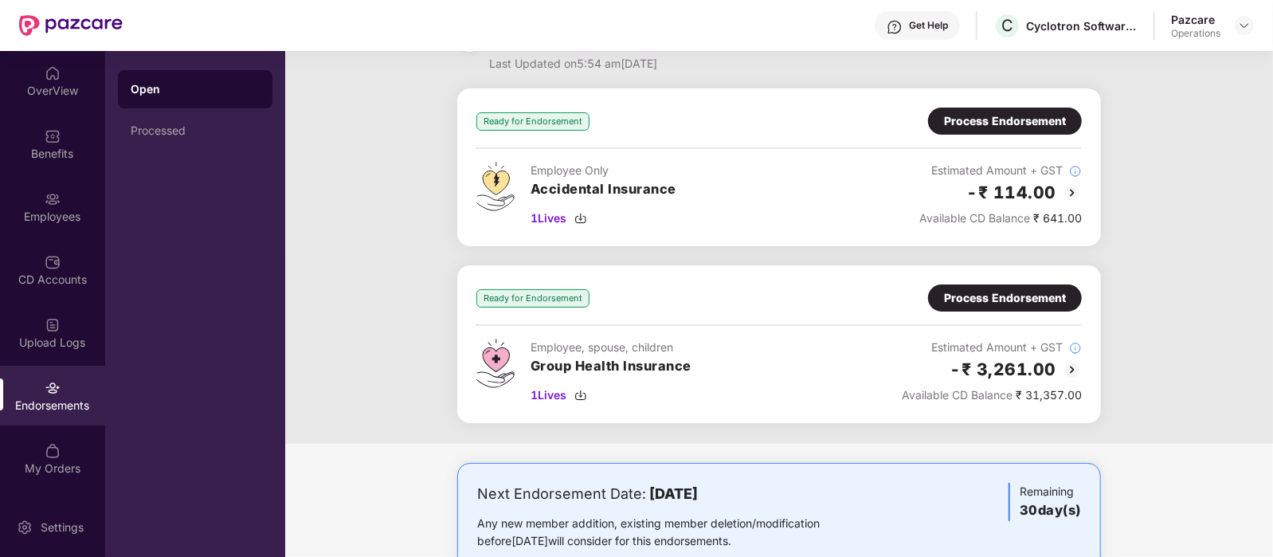
scroll to position [93, 0]
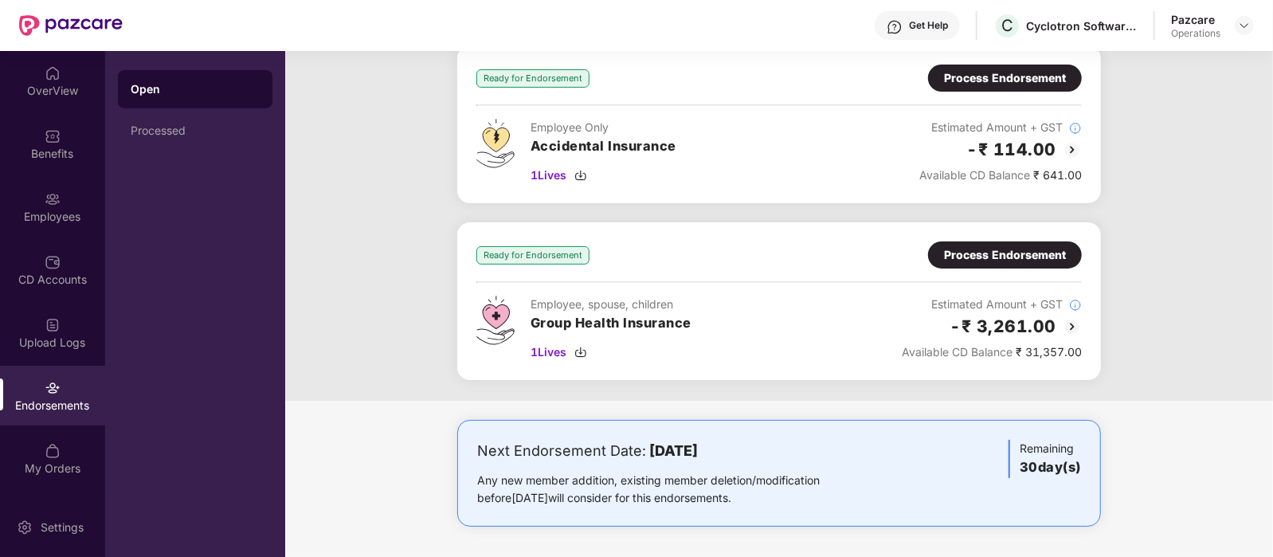
click at [1024, 74] on div "Process Endorsement" at bounding box center [1005, 78] width 122 height 18
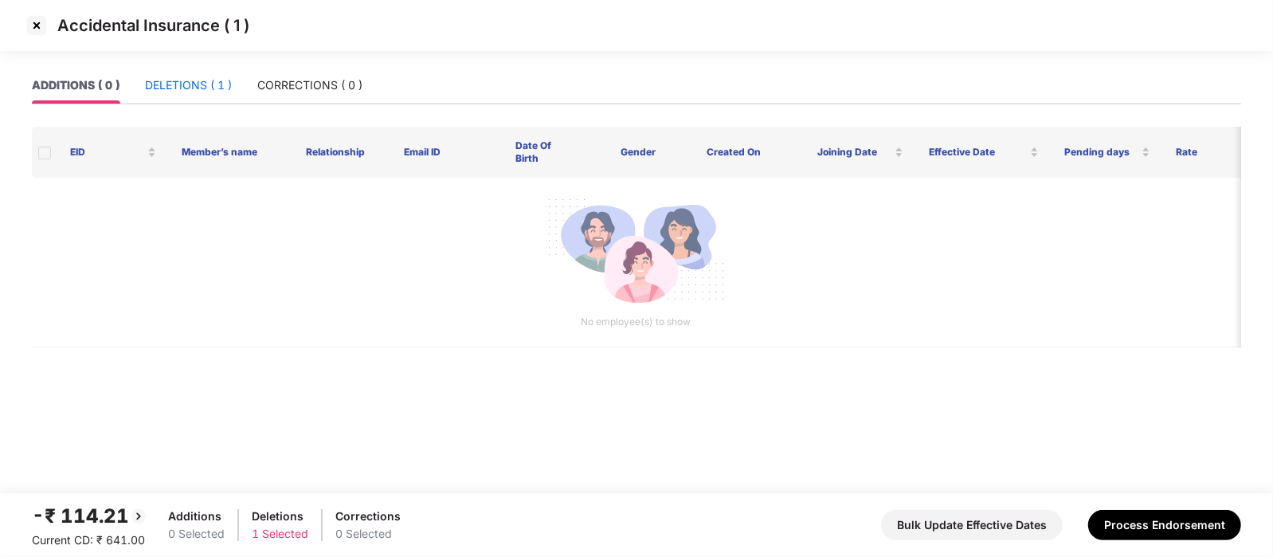
click at [188, 88] on div "DELETIONS ( 1 )" at bounding box center [188, 85] width 87 height 18
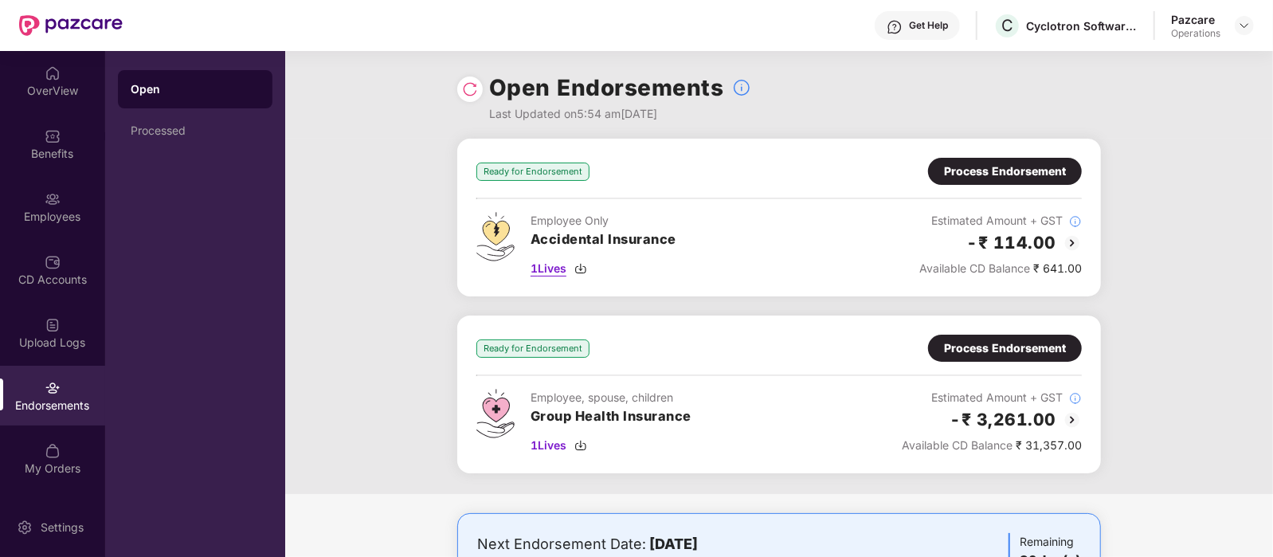
click at [531, 264] on span "1 Lives" at bounding box center [549, 269] width 36 height 18
click at [1145, 259] on div "Ready for Endorsement Process Endorsement Employee Only Accidental Insurance 1 …" at bounding box center [779, 316] width 988 height 355
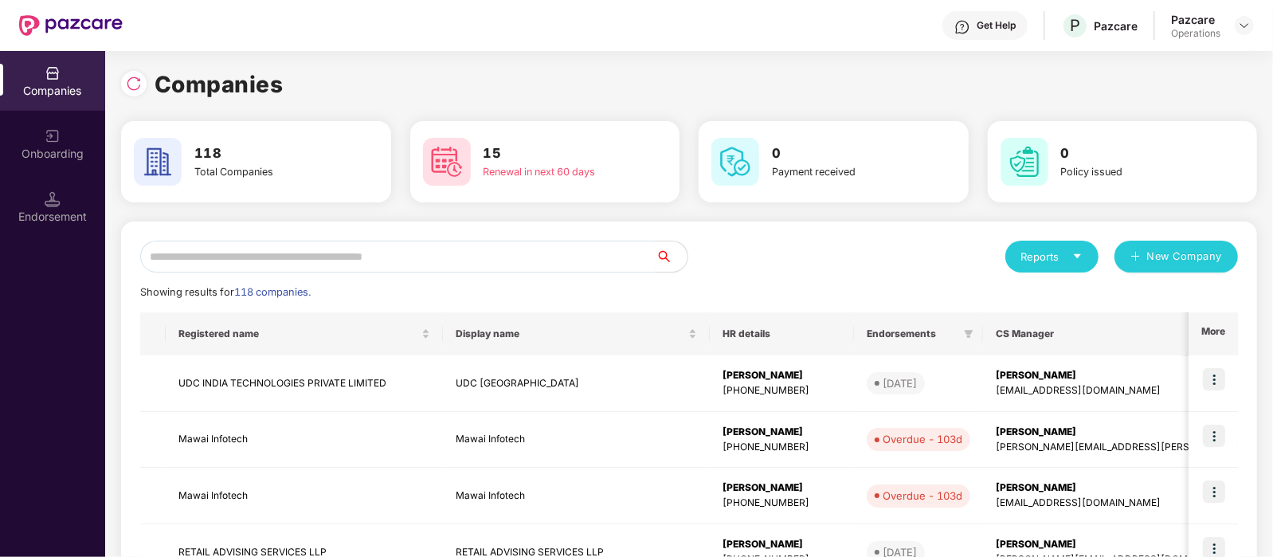
click at [189, 245] on input "text" at bounding box center [397, 257] width 515 height 32
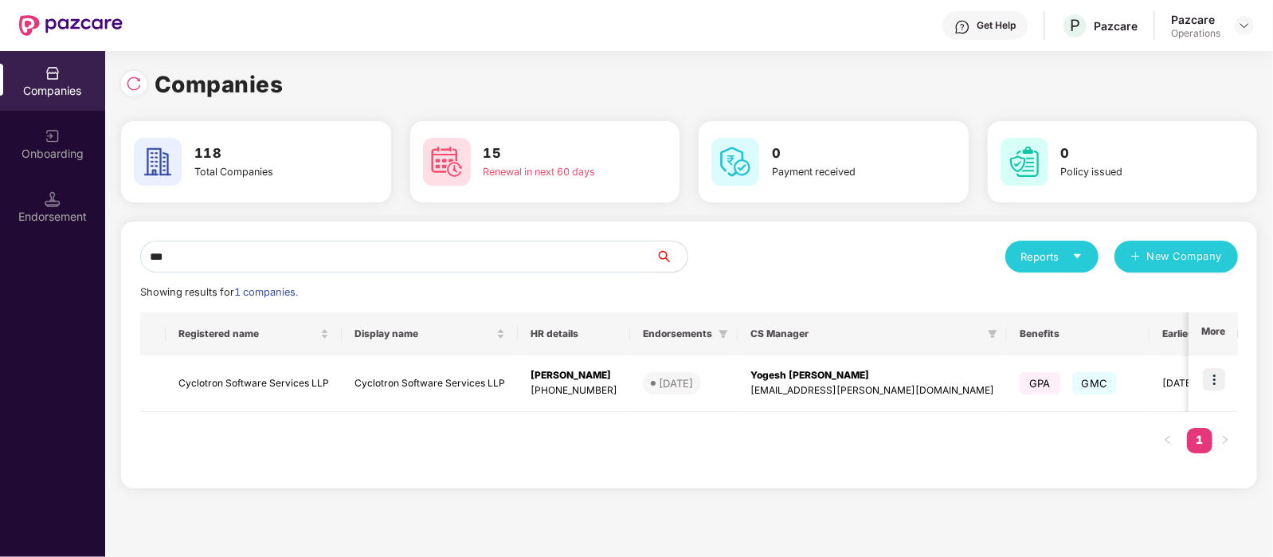
type input "***"
click at [1218, 384] on img at bounding box center [1214, 379] width 22 height 22
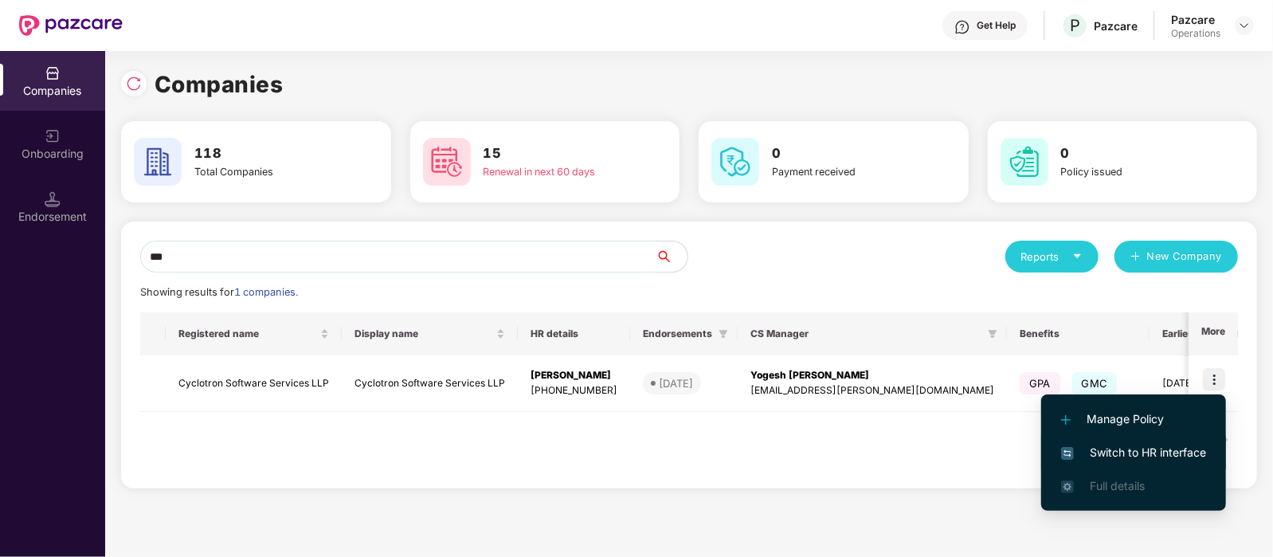
click at [1133, 452] on span "Switch to HR interface" at bounding box center [1133, 453] width 145 height 18
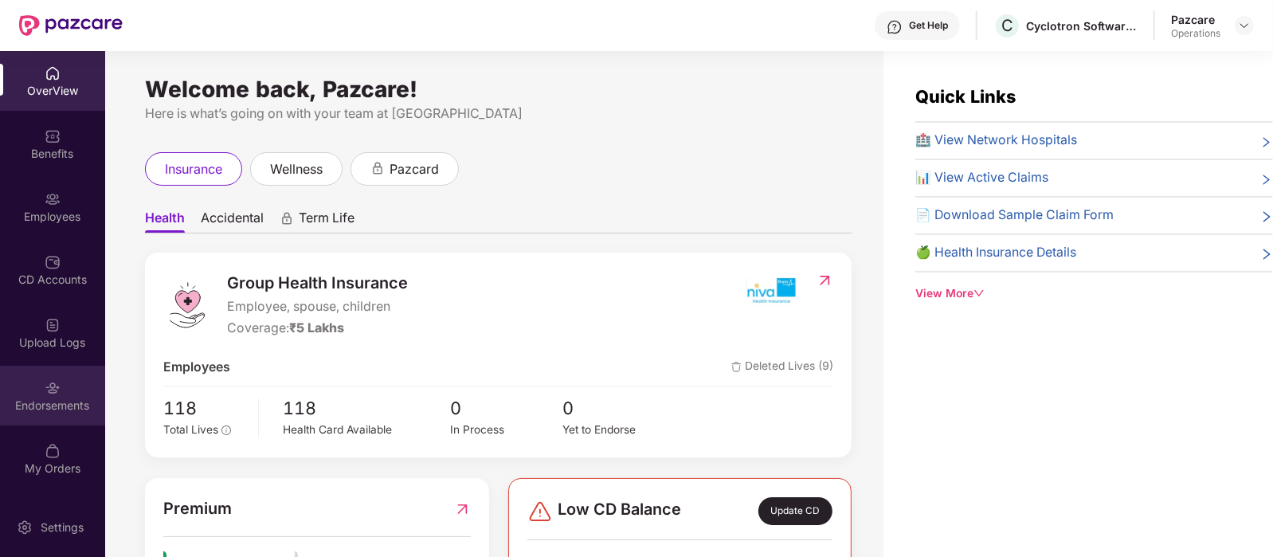
click at [60, 418] on div "Endorsements" at bounding box center [52, 396] width 105 height 60
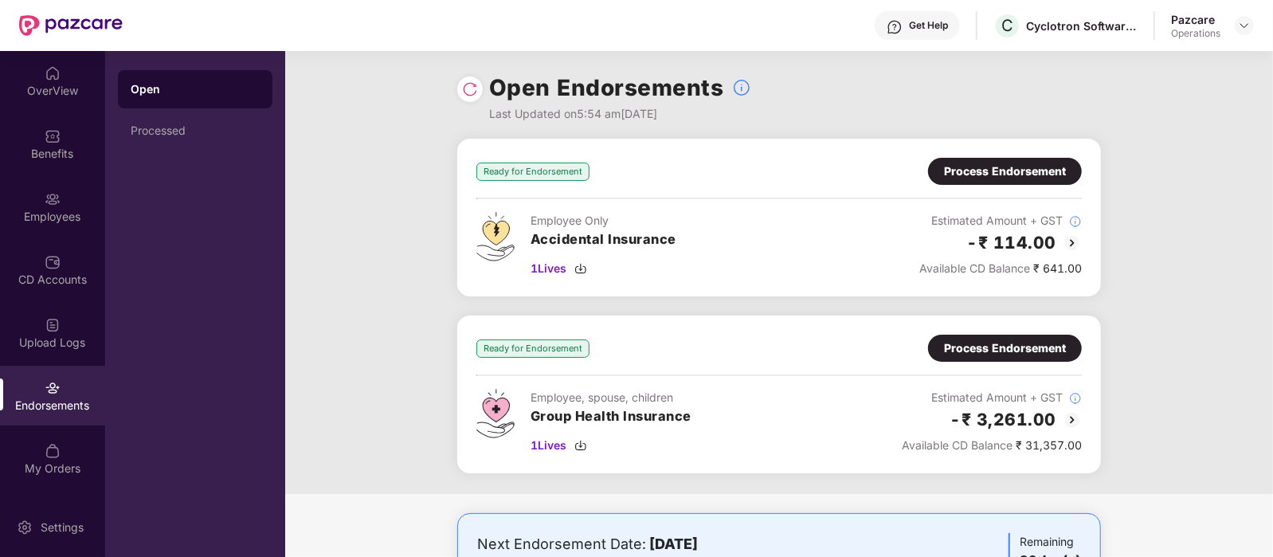
click at [1016, 163] on div "Process Endorsement" at bounding box center [1005, 172] width 122 height 18
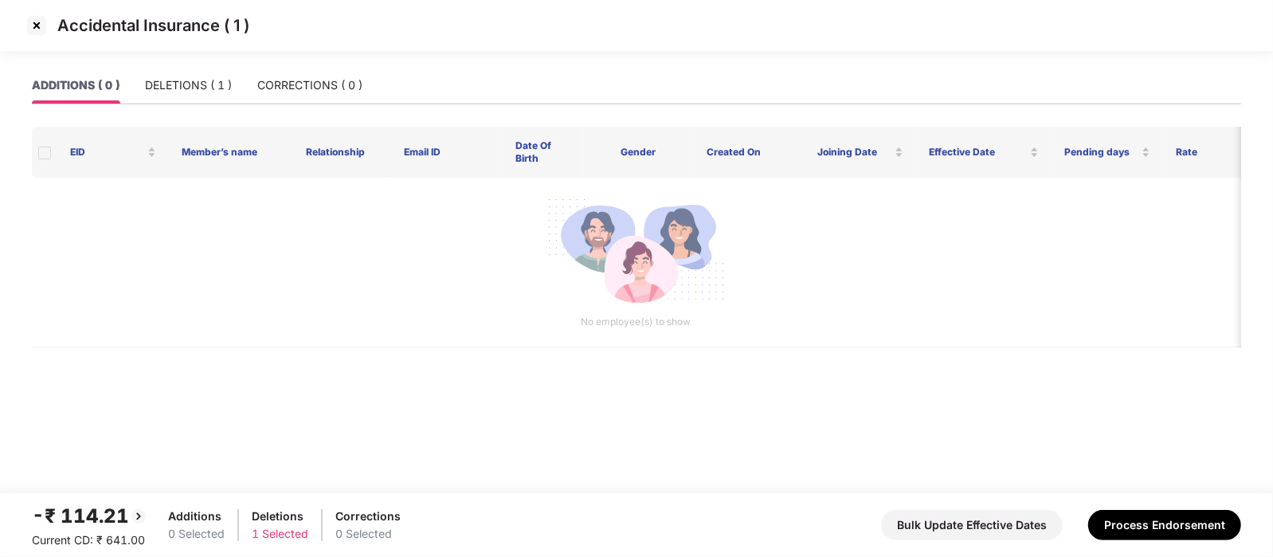
drag, startPoint x: 1159, startPoint y: 520, endPoint x: 840, endPoint y: 361, distance: 356.2
click at [840, 361] on section "Accidental Insurance ( 1 ) ADDITIONS ( 0 ) DELETIONS ( 1 ) CORRECTIONS ( 0 ) EI…" at bounding box center [636, 278] width 1273 height 557
click at [1135, 510] on button "Process Endorsement" at bounding box center [1164, 525] width 153 height 30
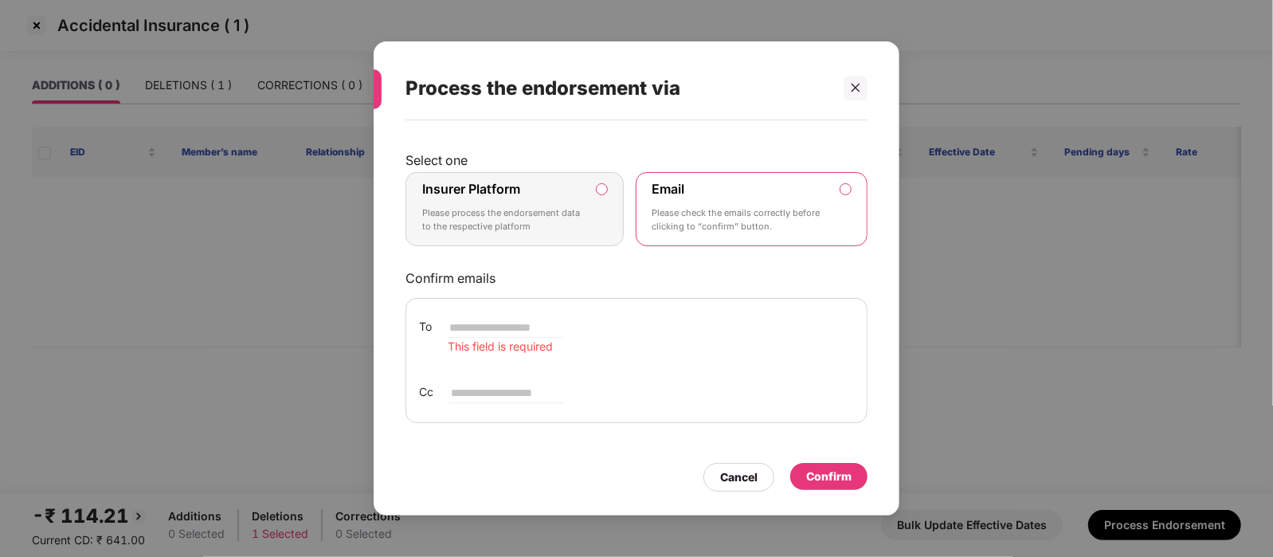
click at [749, 199] on div "Email Please check the emails correctly before clicking to “confirm” button." at bounding box center [740, 209] width 177 height 57
click at [613, 190] on label "Insurer Platform Please process the endorsement data to the respective platform" at bounding box center [514, 209] width 218 height 75
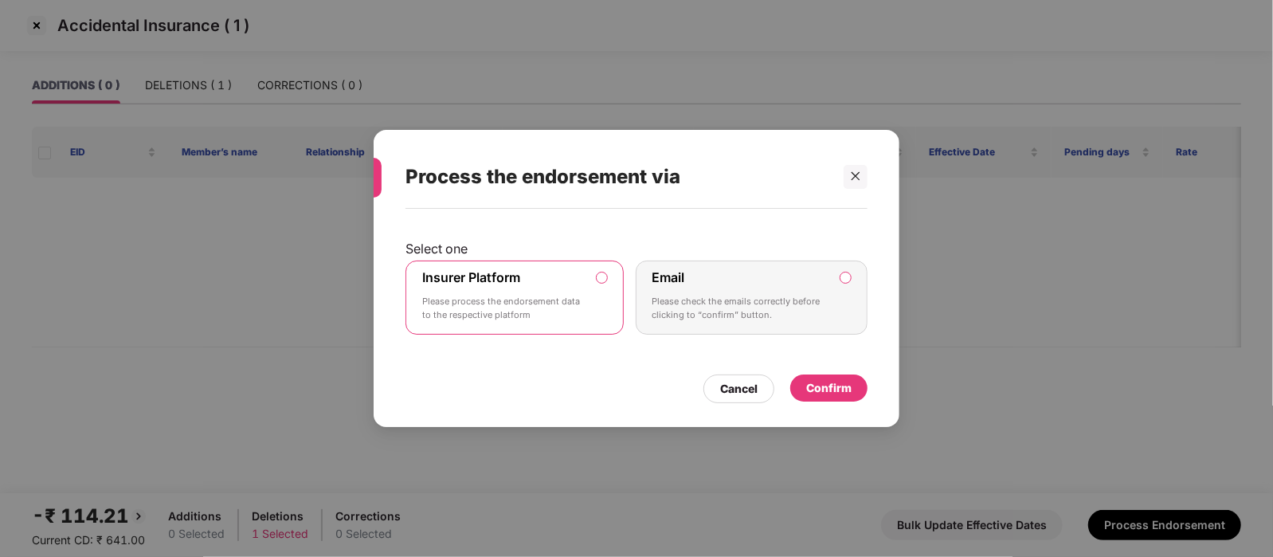
click at [701, 322] on div "Email Please check the emails correctly before clicking to “confirm” button." at bounding box center [740, 297] width 177 height 57
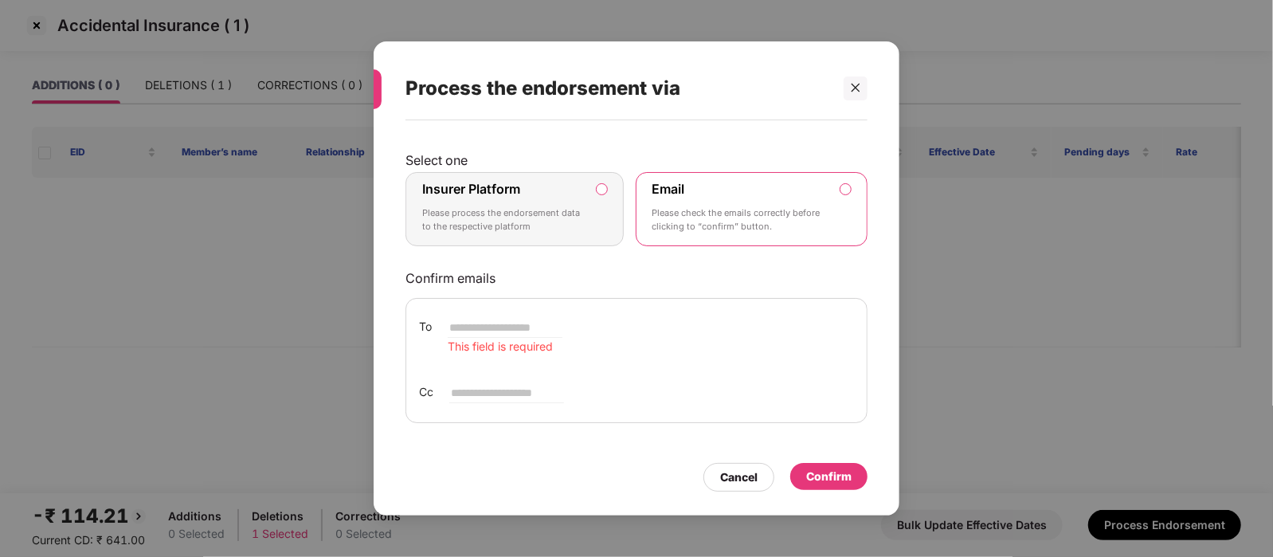
click at [823, 473] on div "Confirm" at bounding box center [828, 477] width 45 height 18
click at [540, 187] on div "Insurer Platform Please process the endorsement data to the respective platform" at bounding box center [503, 209] width 163 height 57
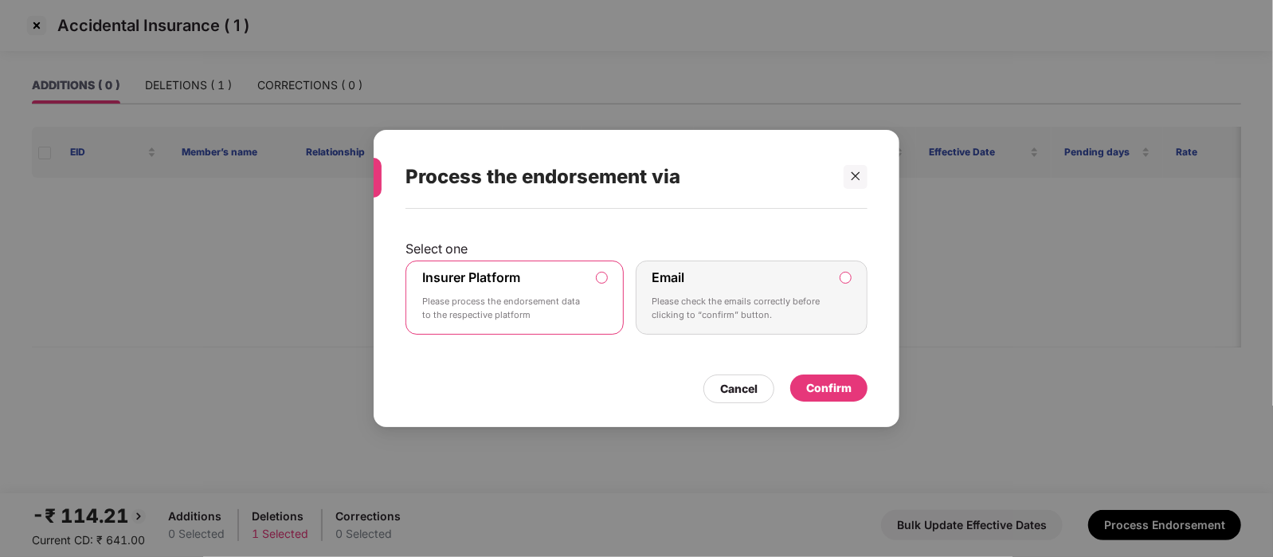
click at [818, 310] on p "Please check the emails correctly before clicking to “confirm” button." at bounding box center [740, 309] width 177 height 28
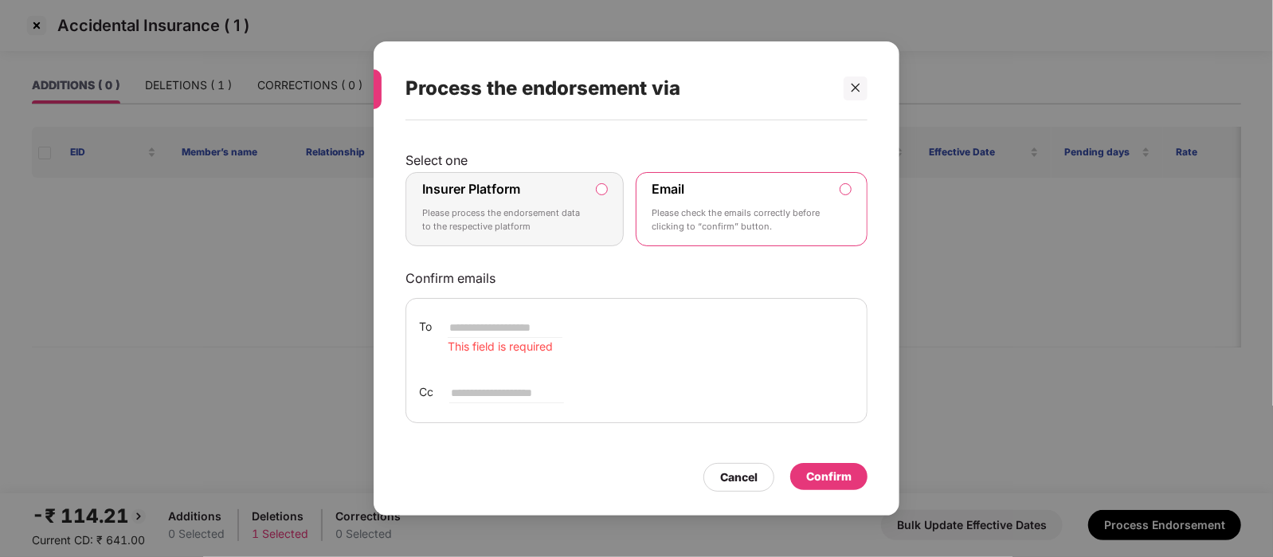
click at [850, 484] on div "Confirm" at bounding box center [828, 477] width 45 height 18
click at [566, 232] on p "Please process the endorsement data to the respective platform" at bounding box center [503, 220] width 163 height 28
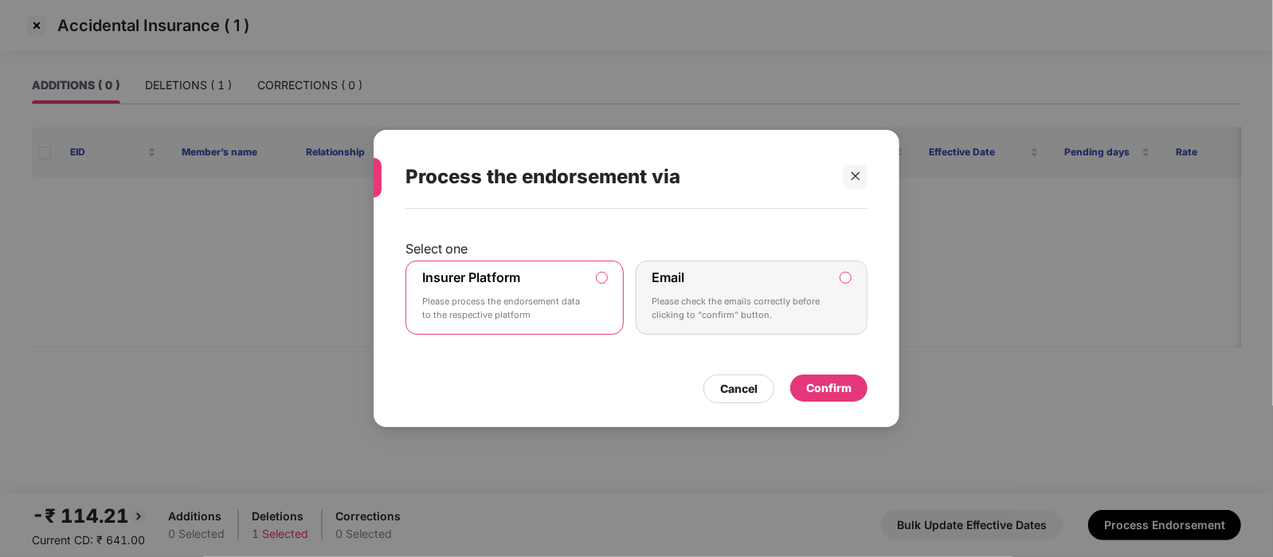
click at [848, 382] on div "Confirm" at bounding box center [828, 388] width 45 height 18
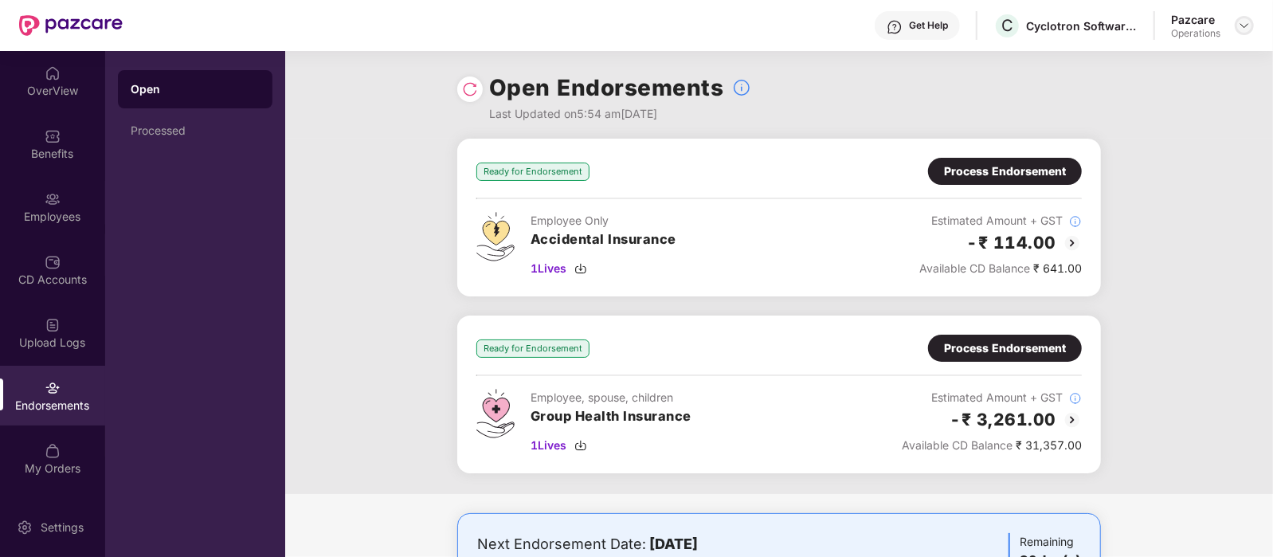
click at [1247, 27] on img at bounding box center [1244, 25] width 13 height 13
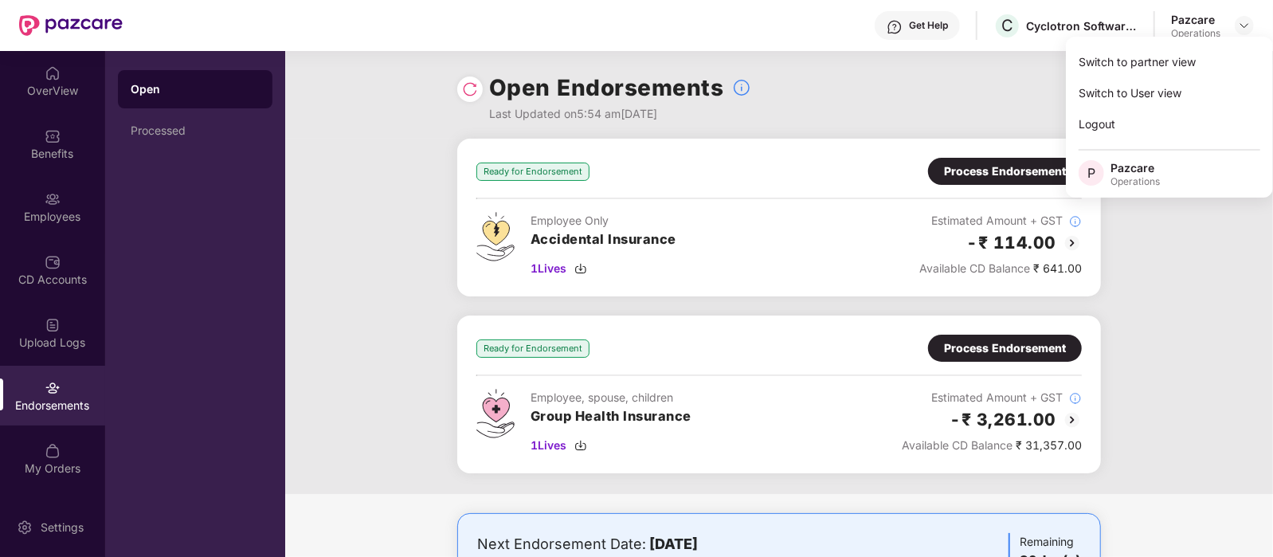
click at [969, 176] on div "Process Endorsement" at bounding box center [1005, 172] width 122 height 18
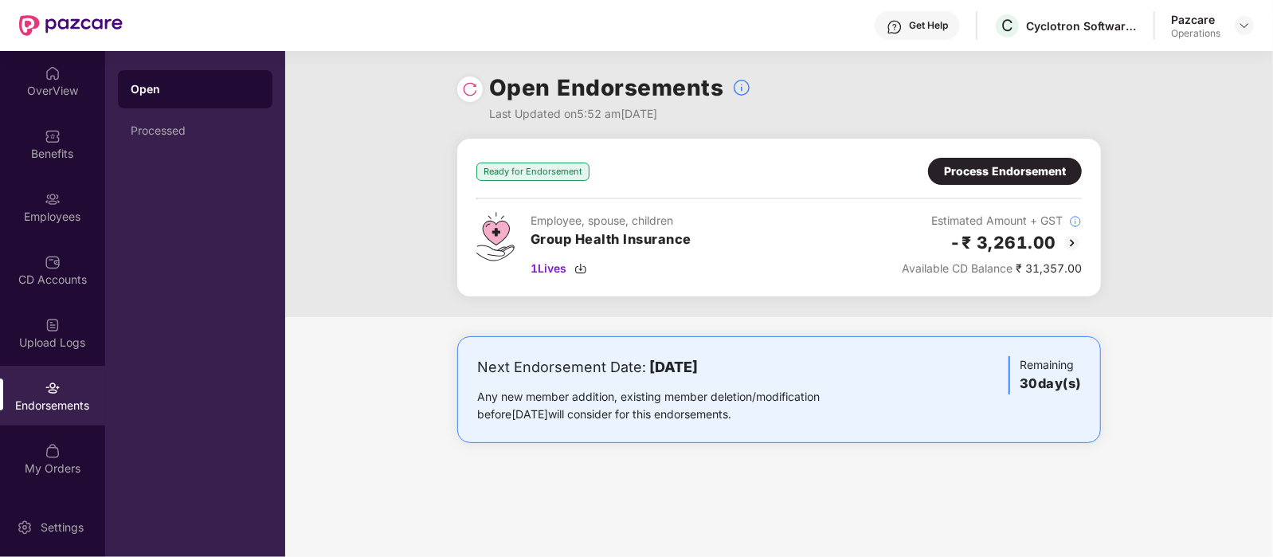
click at [472, 76] on div at bounding box center [469, 88] width 25 height 25
click at [476, 86] on img at bounding box center [470, 89] width 16 height 16
click at [562, 263] on span "1 Lives" at bounding box center [549, 269] width 36 height 18
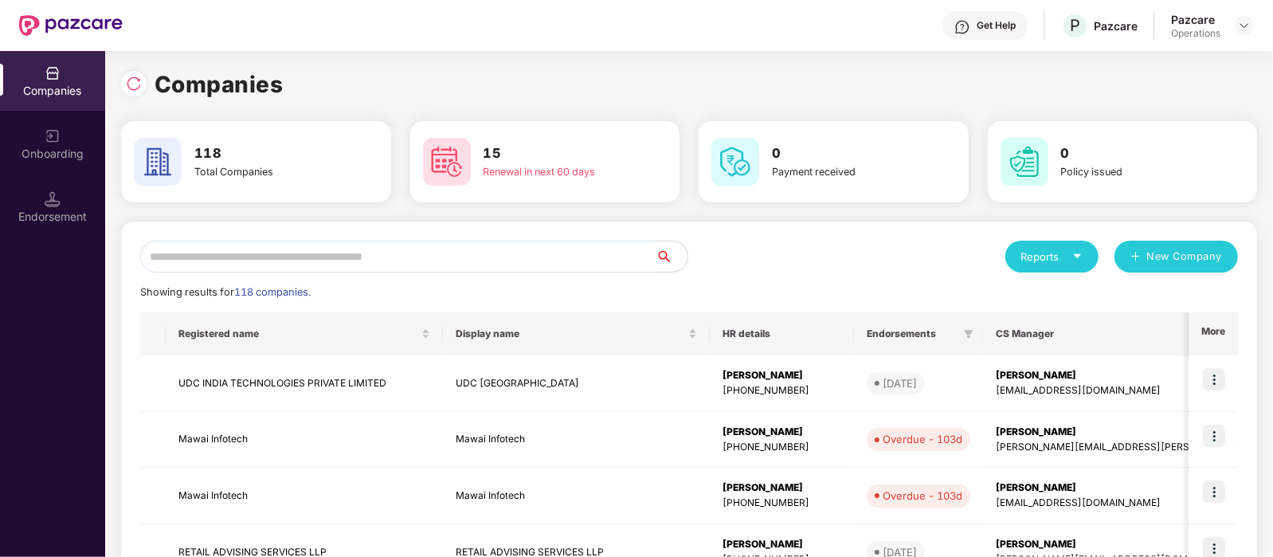
click at [271, 241] on input "text" at bounding box center [397, 257] width 515 height 32
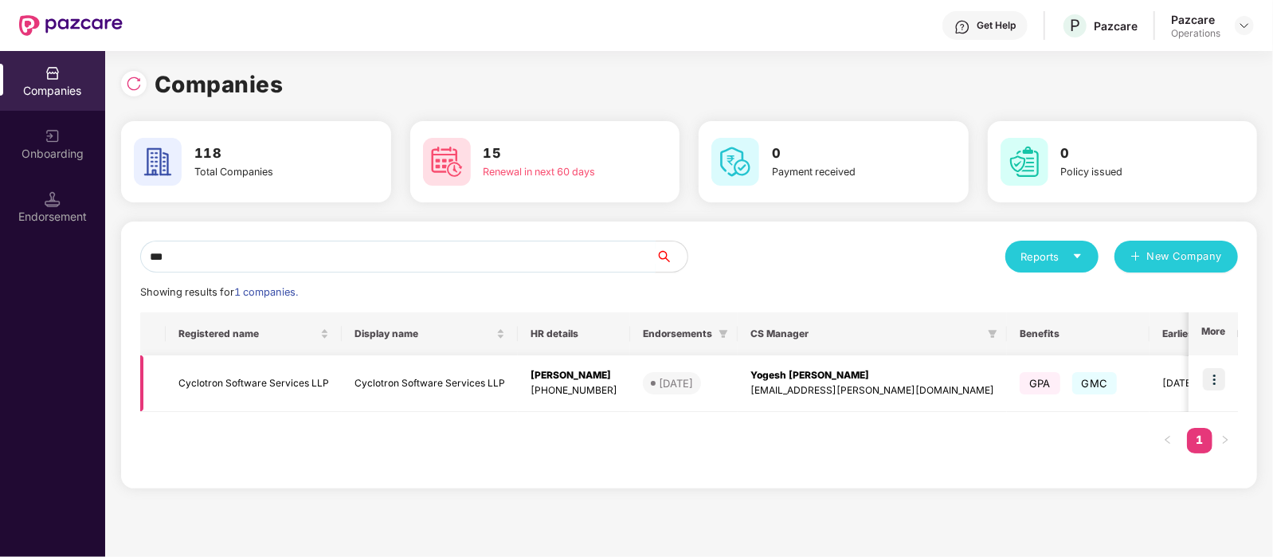
type input "***"
click at [1222, 380] on img at bounding box center [1214, 379] width 22 height 22
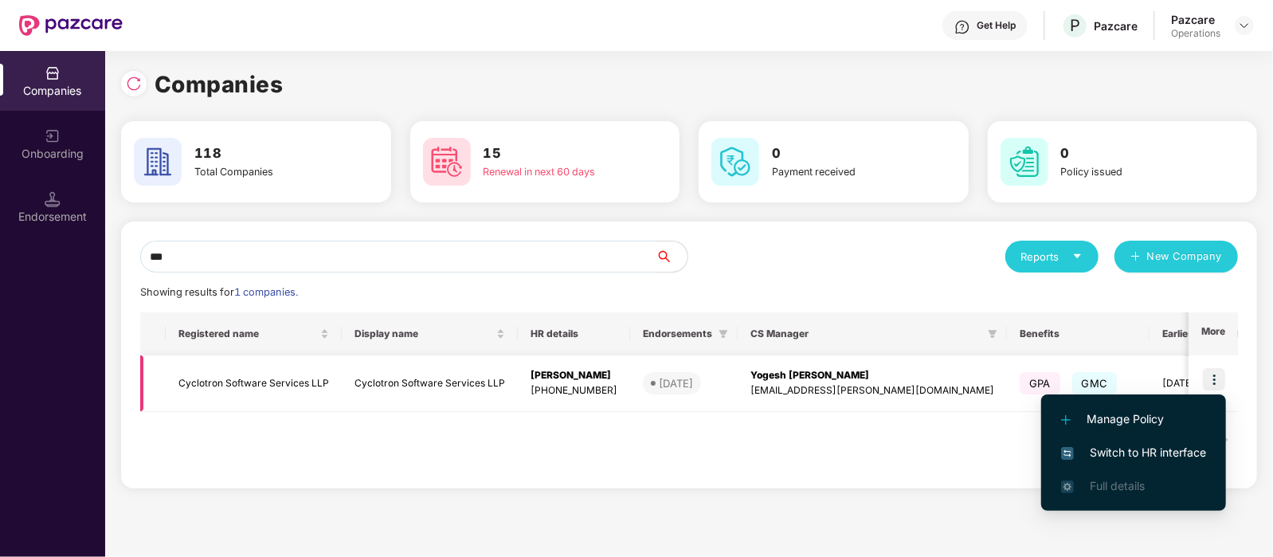
click at [299, 372] on td "Cyclotron Software Services LLP" at bounding box center [254, 383] width 176 height 57
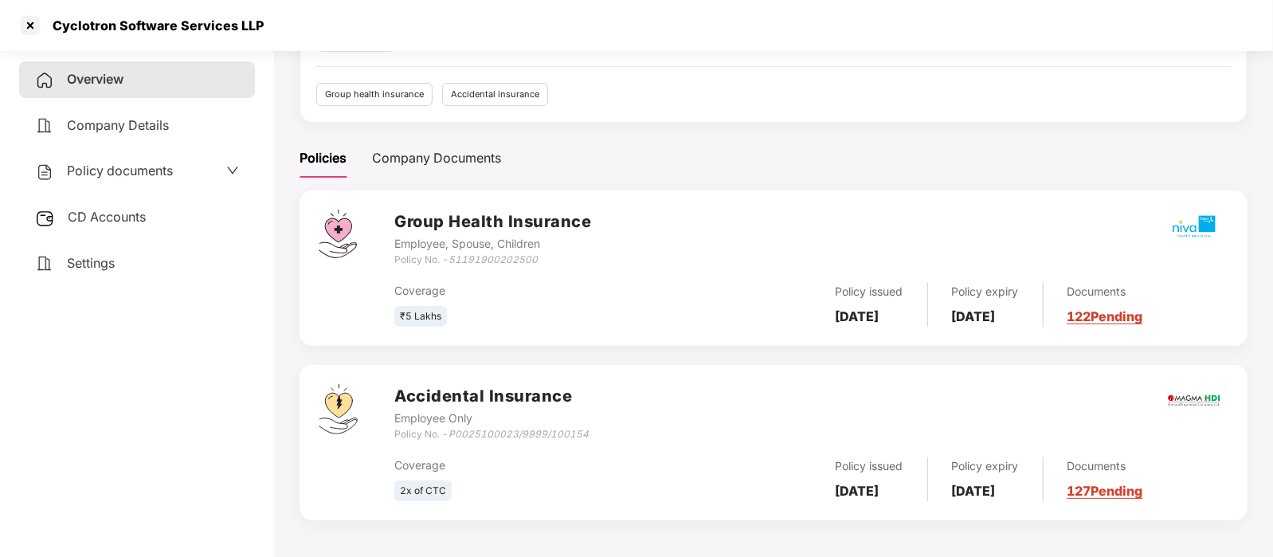
scroll to position [143, 0]
drag, startPoint x: 541, startPoint y: 256, endPoint x: 452, endPoint y: 256, distance: 89.2
click at [452, 256] on div "Policy No. - 51191900202500" at bounding box center [492, 259] width 197 height 15
copy icon "51191900202500"
click at [21, 25] on div at bounding box center [30, 25] width 25 height 25
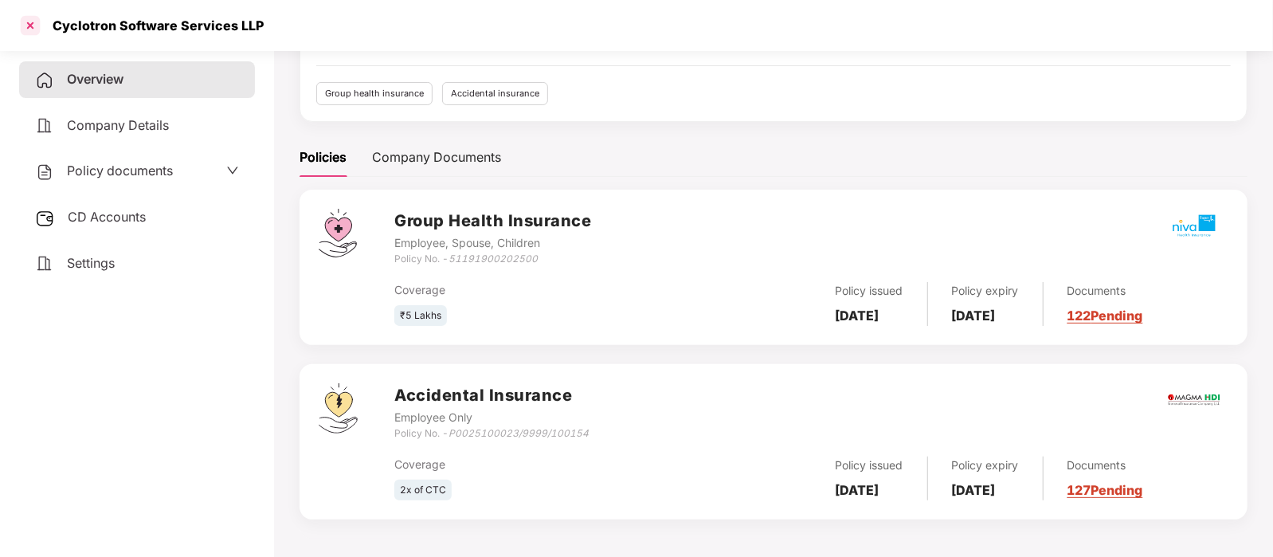
scroll to position [0, 0]
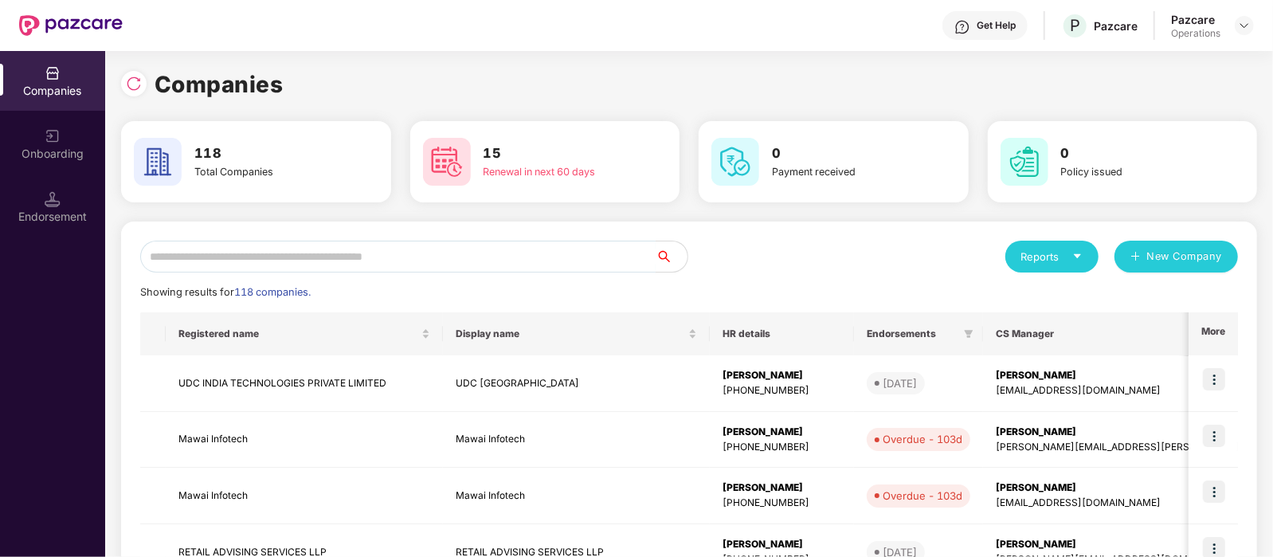
click at [593, 261] on input "text" at bounding box center [397, 257] width 515 height 32
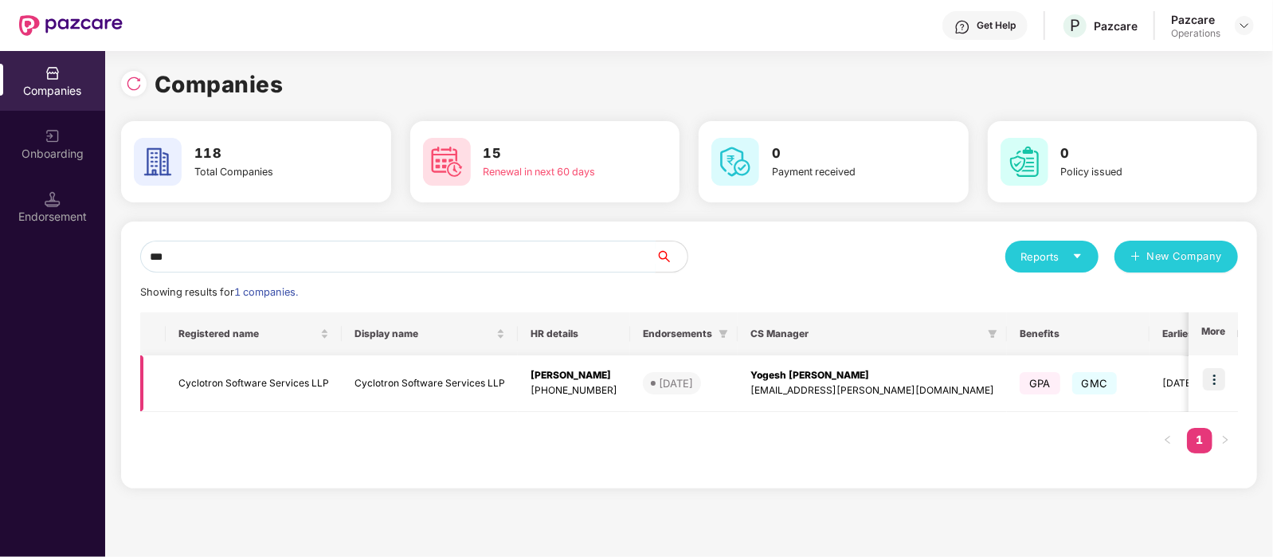
type input "***"
click at [1208, 386] on img at bounding box center [1214, 379] width 22 height 22
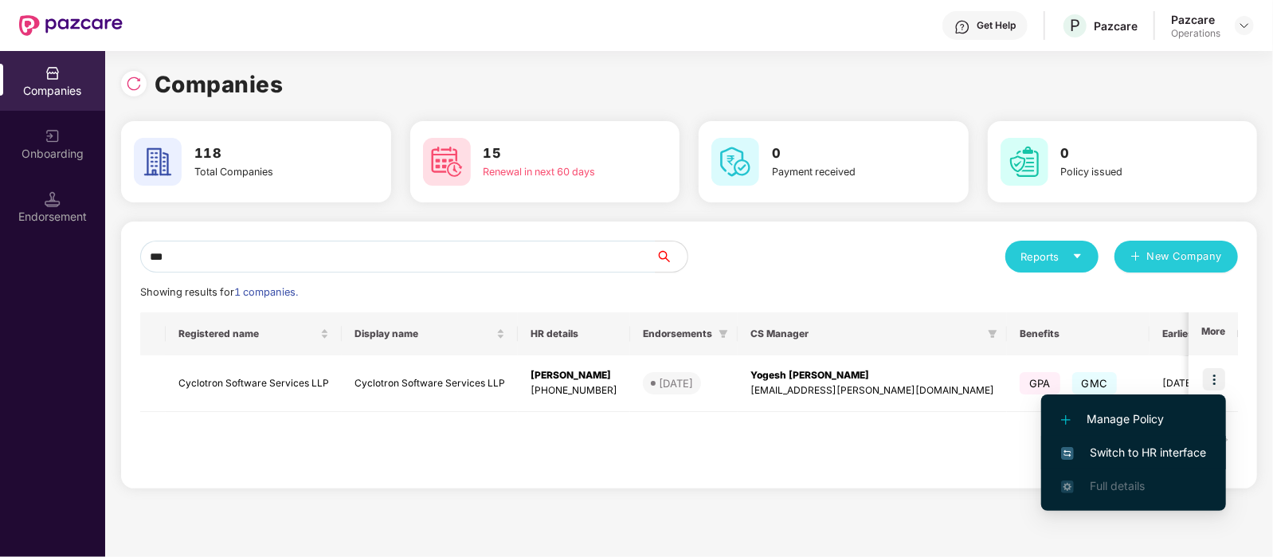
click at [1149, 444] on span "Switch to HR interface" at bounding box center [1133, 453] width 145 height 18
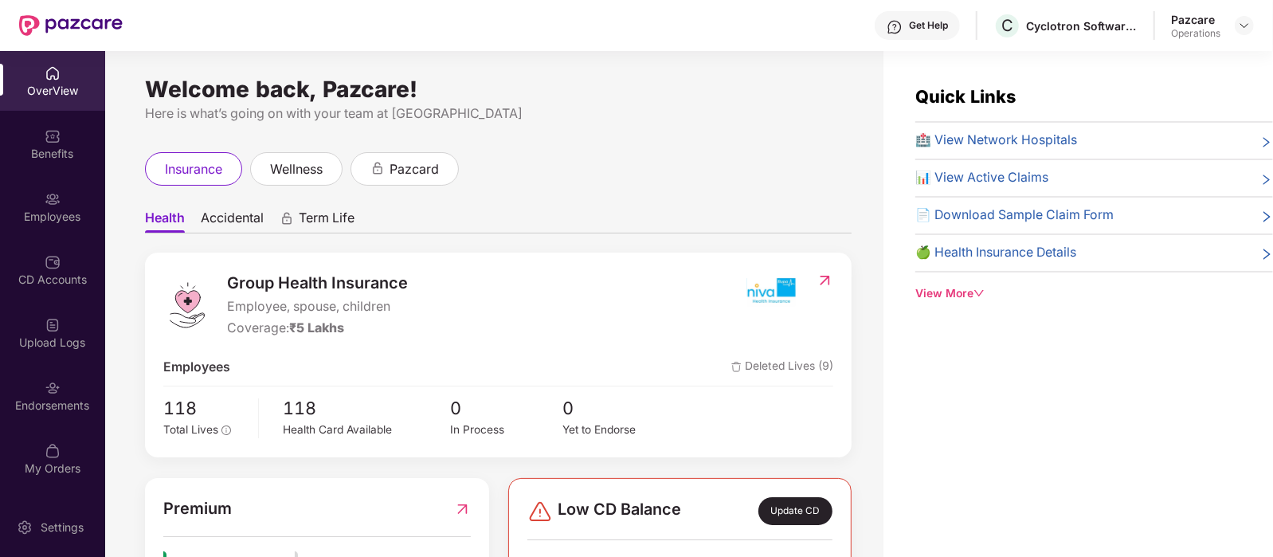
click at [52, 400] on div "Endorsements" at bounding box center [52, 405] width 105 height 16
